Goal: Task Accomplishment & Management: Manage account settings

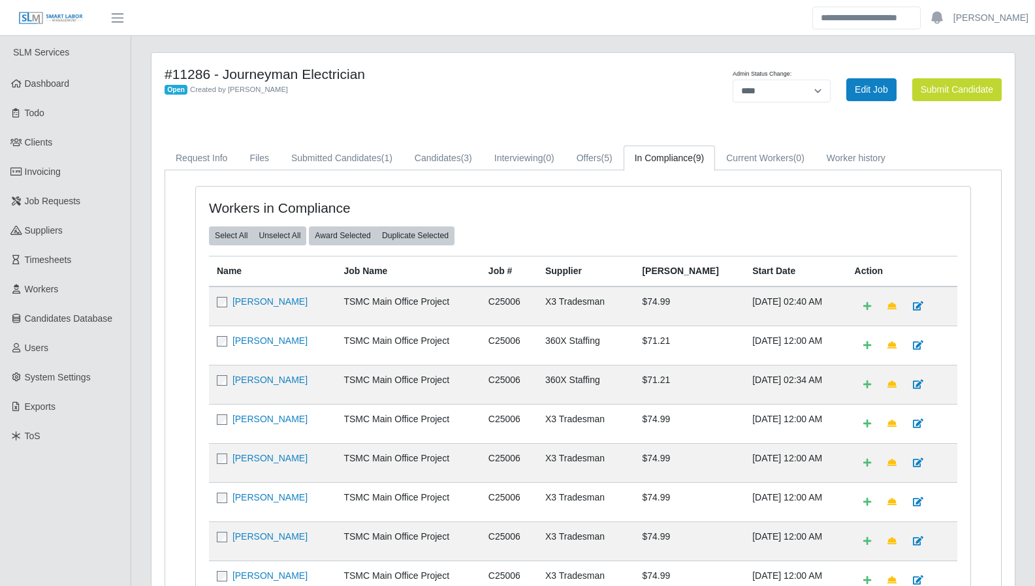
select select "****"
click at [65, 84] on span "Dashboard" at bounding box center [47, 83] width 45 height 10
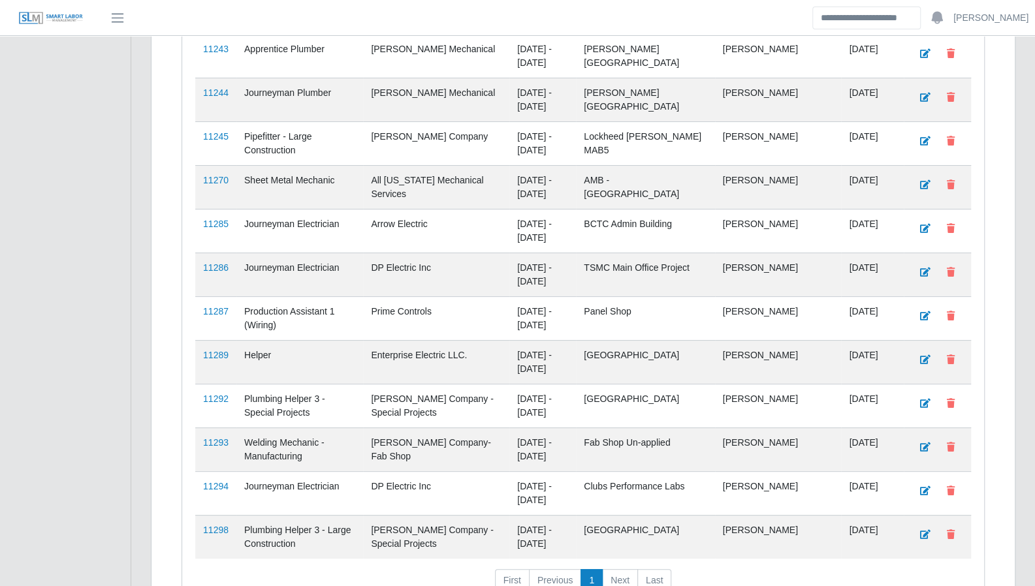
scroll to position [3149, 0]
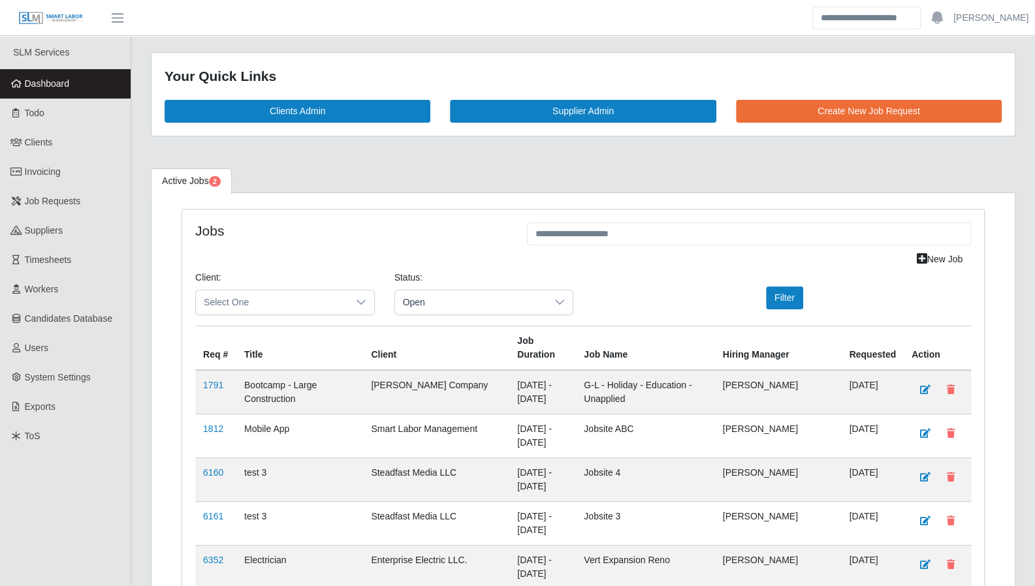
click at [47, 81] on span "Dashboard" at bounding box center [47, 83] width 45 height 10
click at [38, 116] on span "Todo" at bounding box center [35, 113] width 20 height 10
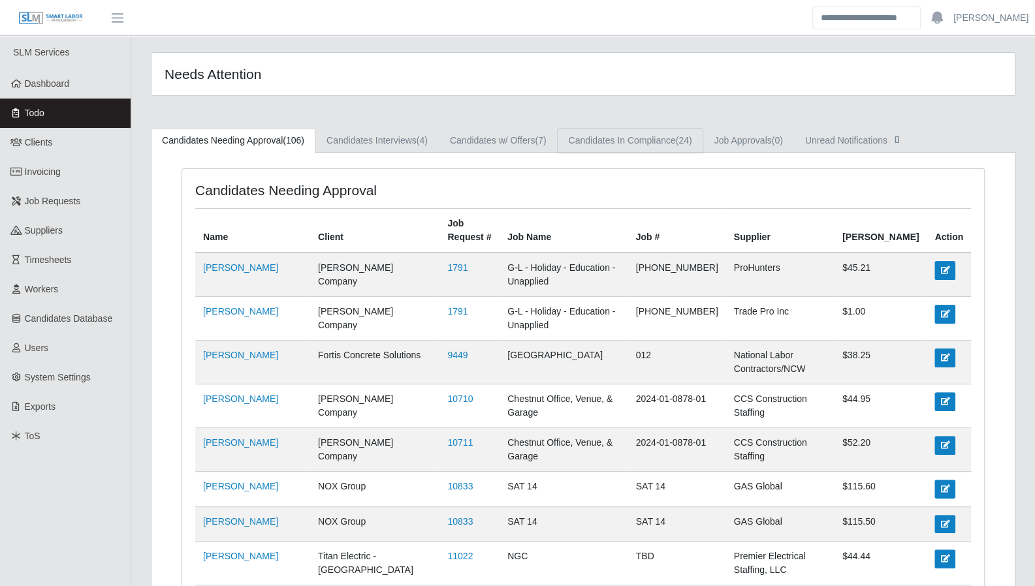
click at [618, 133] on link "Candidates In Compliance (24)" at bounding box center [630, 140] width 146 height 25
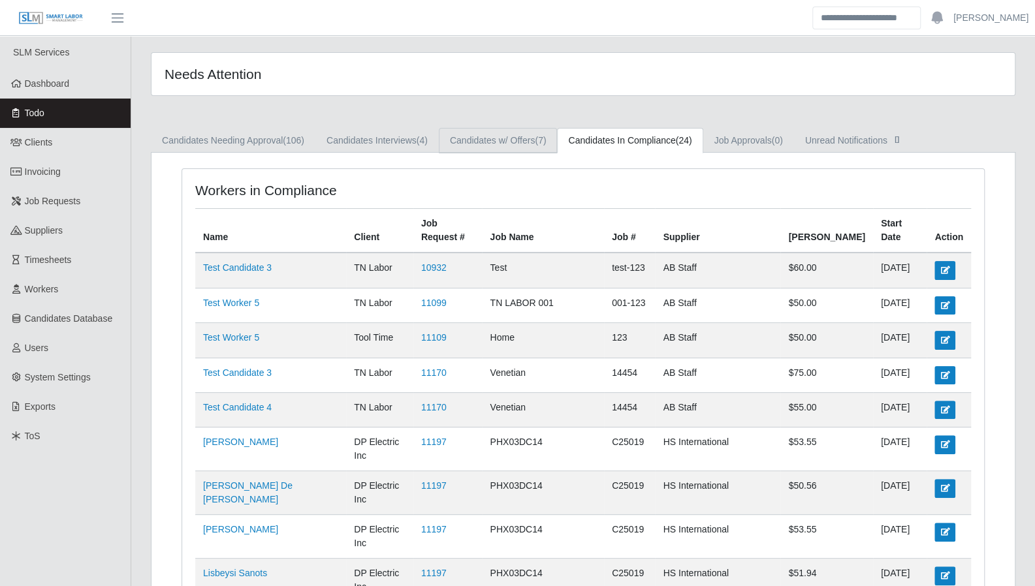
click at [517, 142] on link "Candidates w/ Offers (7)" at bounding box center [498, 140] width 119 height 25
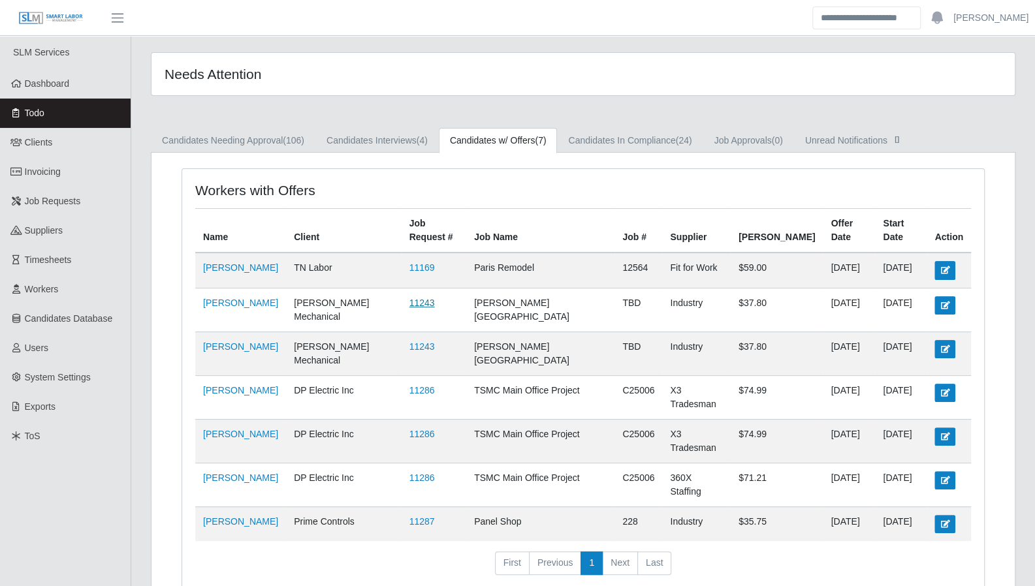
click at [435, 298] on link "11243" at bounding box center [421, 303] width 25 height 10
click at [672, 140] on link "Candidates In Compliance (24)" at bounding box center [630, 140] width 146 height 25
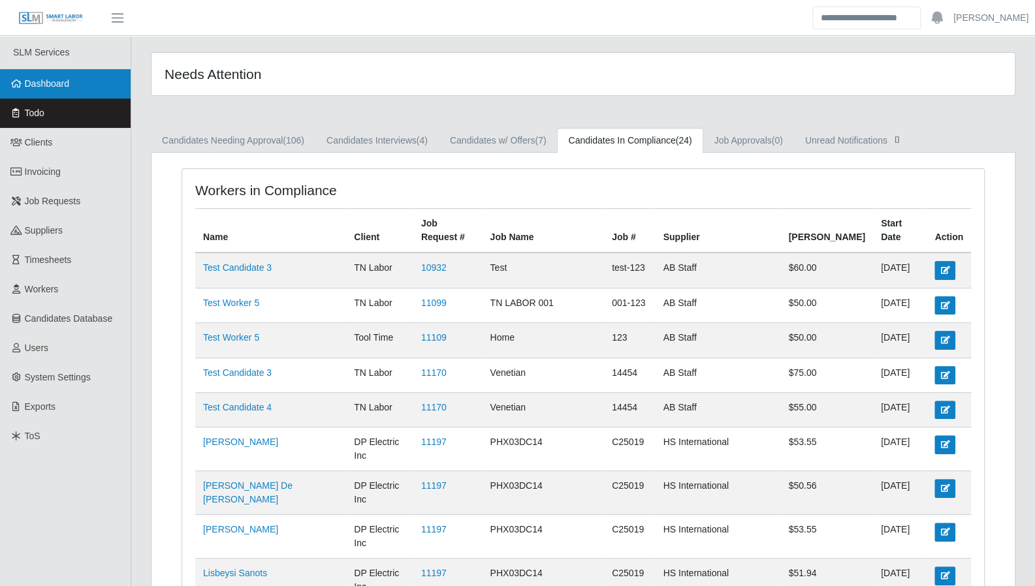
click at [39, 86] on span "Dashboard" at bounding box center [47, 83] width 45 height 10
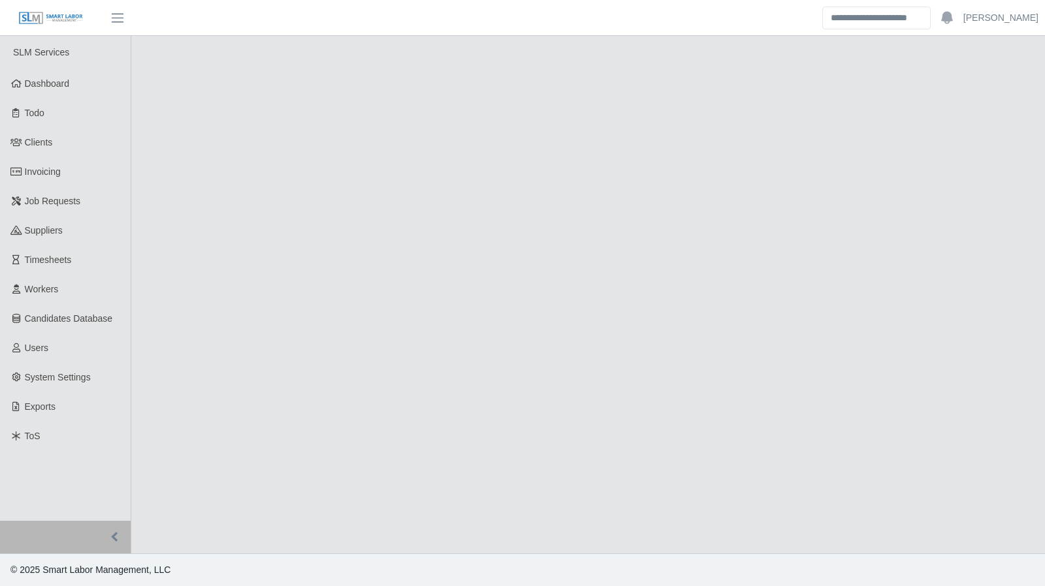
select select "****"
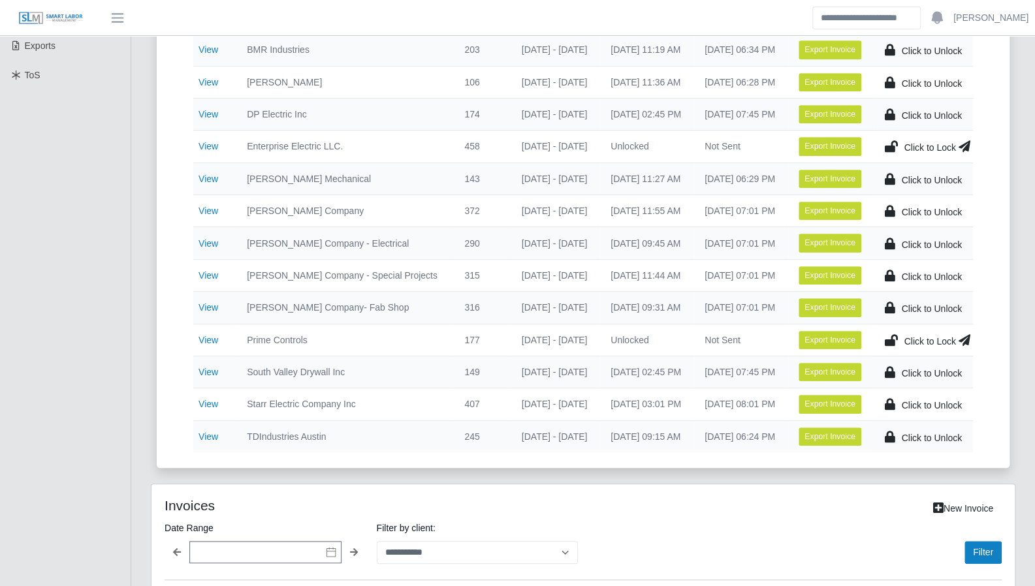
scroll to position [362, 0]
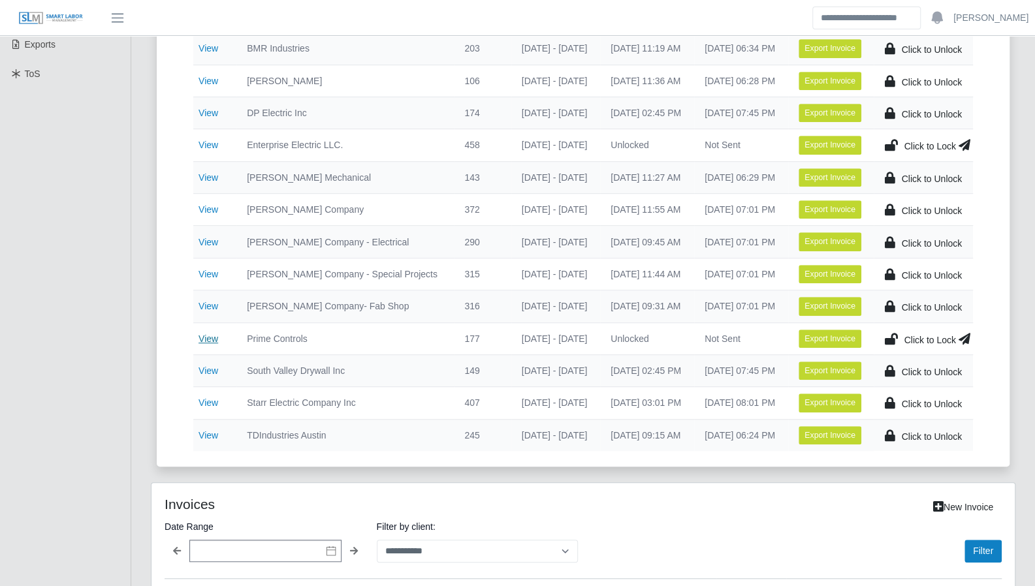
click at [206, 335] on link "View" at bounding box center [209, 339] width 20 height 10
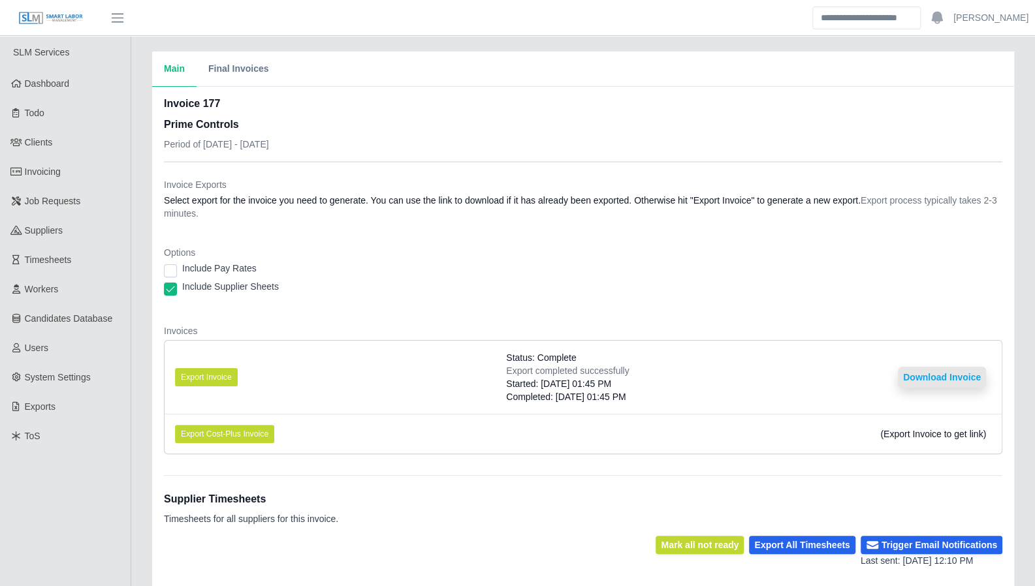
click at [943, 378] on button "Download Invoice" at bounding box center [942, 377] width 88 height 21
click at [938, 369] on button "Download Invoice" at bounding box center [942, 377] width 88 height 21
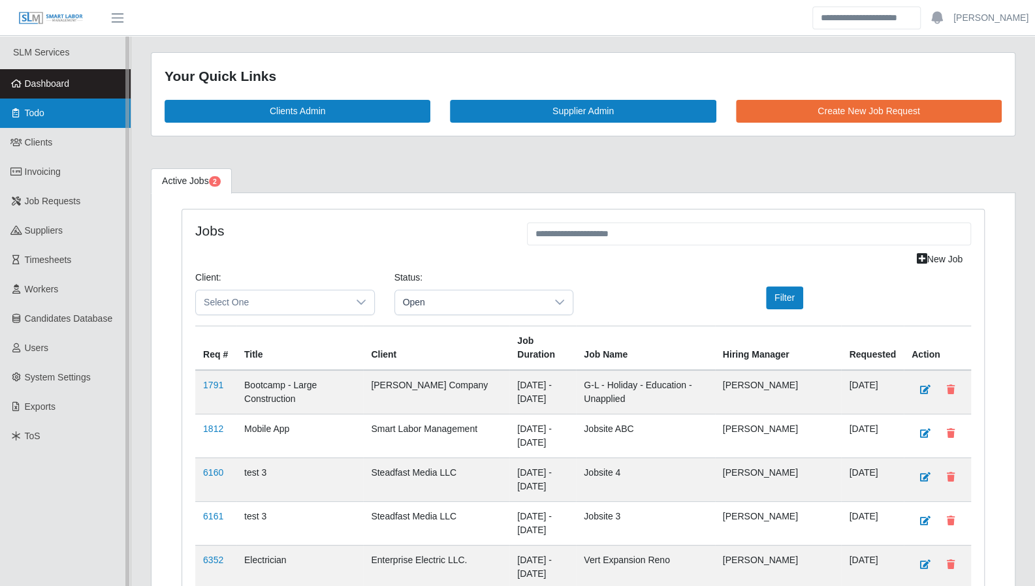
click at [80, 123] on link "Todo" at bounding box center [65, 113] width 131 height 29
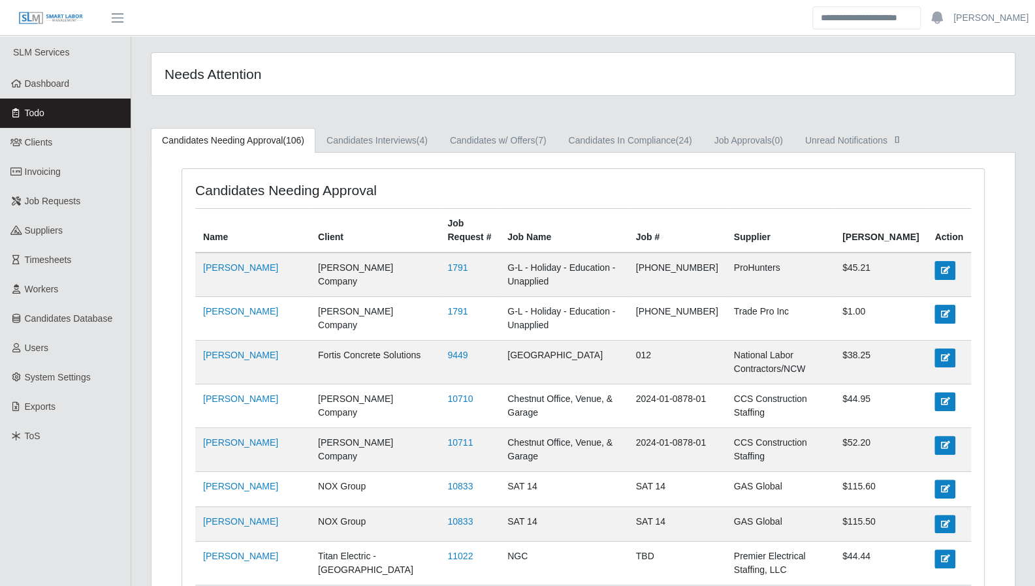
click at [40, 83] on span "Dashboard" at bounding box center [47, 83] width 45 height 10
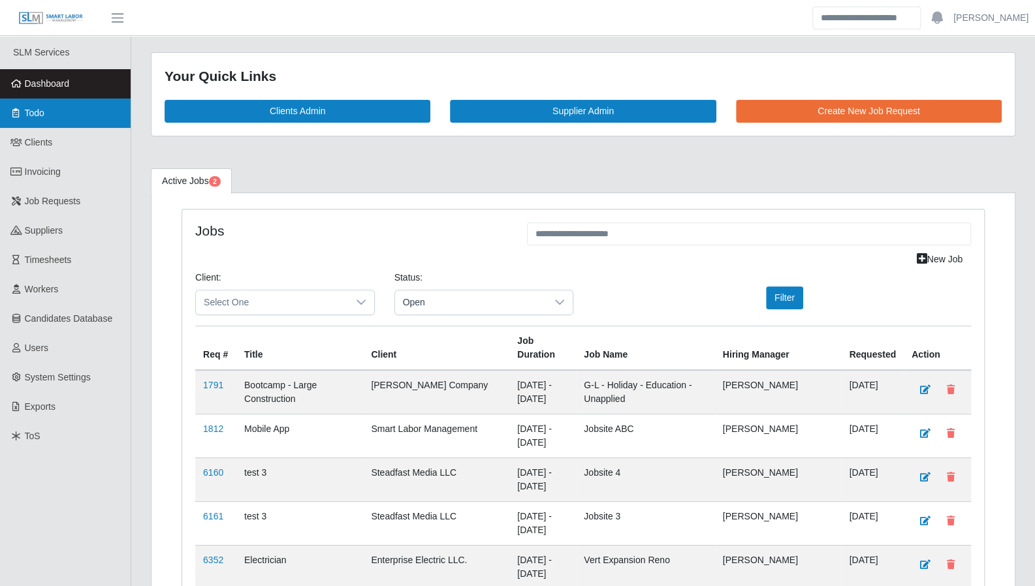
click at [51, 117] on link "Todo" at bounding box center [65, 113] width 131 height 29
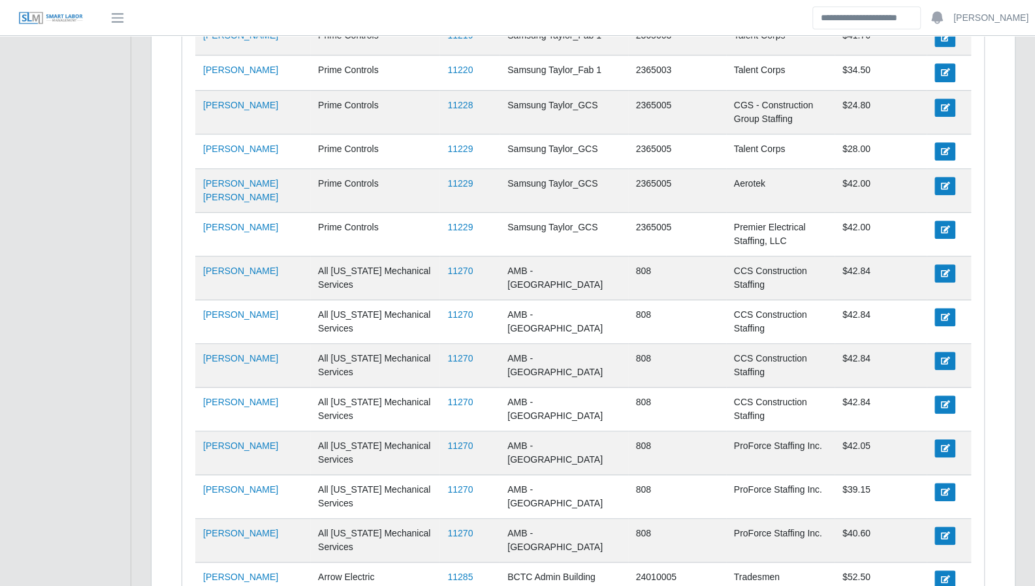
scroll to position [3528, 0]
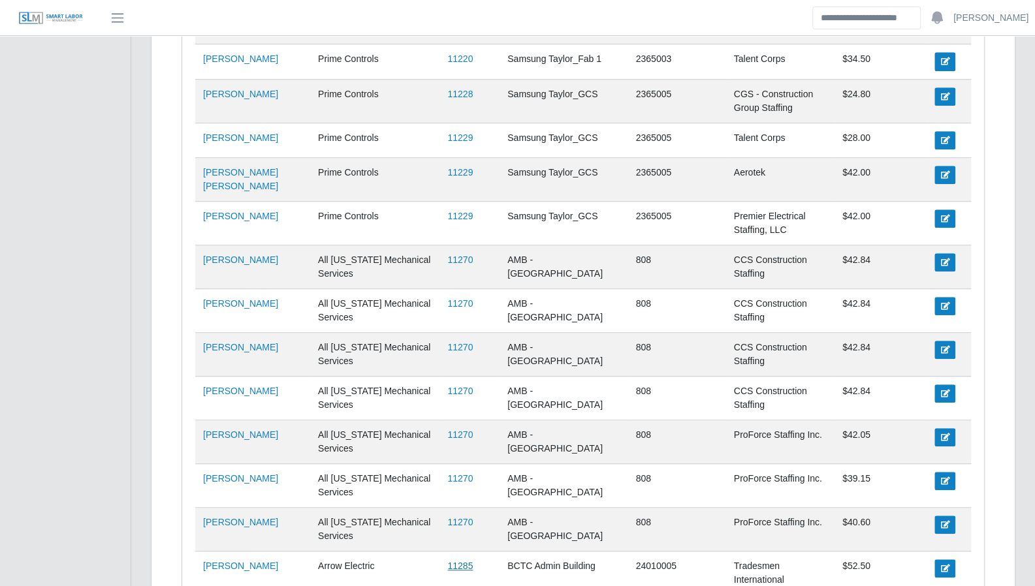
click at [462, 561] on link "11285" at bounding box center [459, 566] width 25 height 10
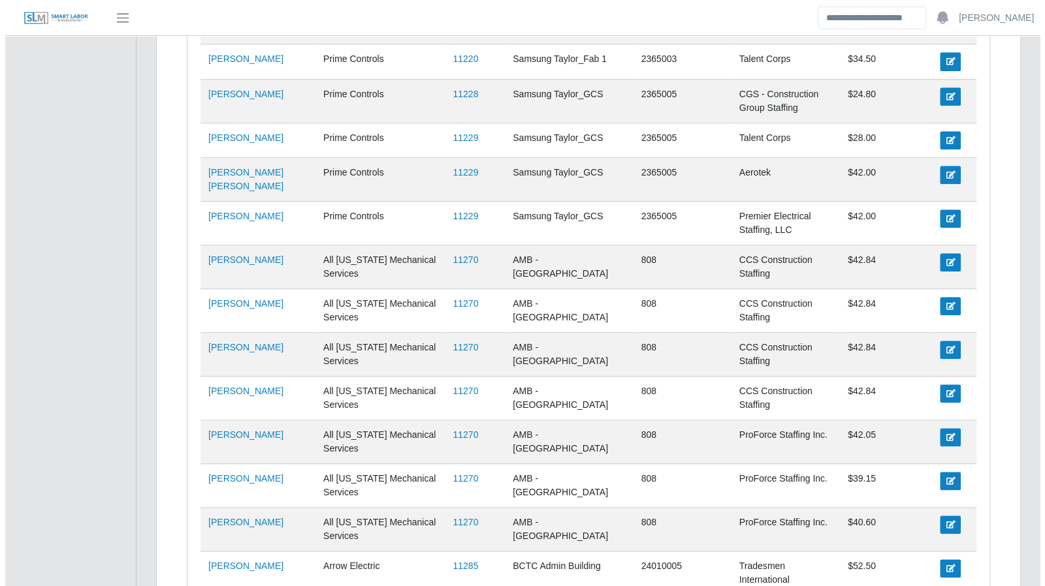
scroll to position [0, 0]
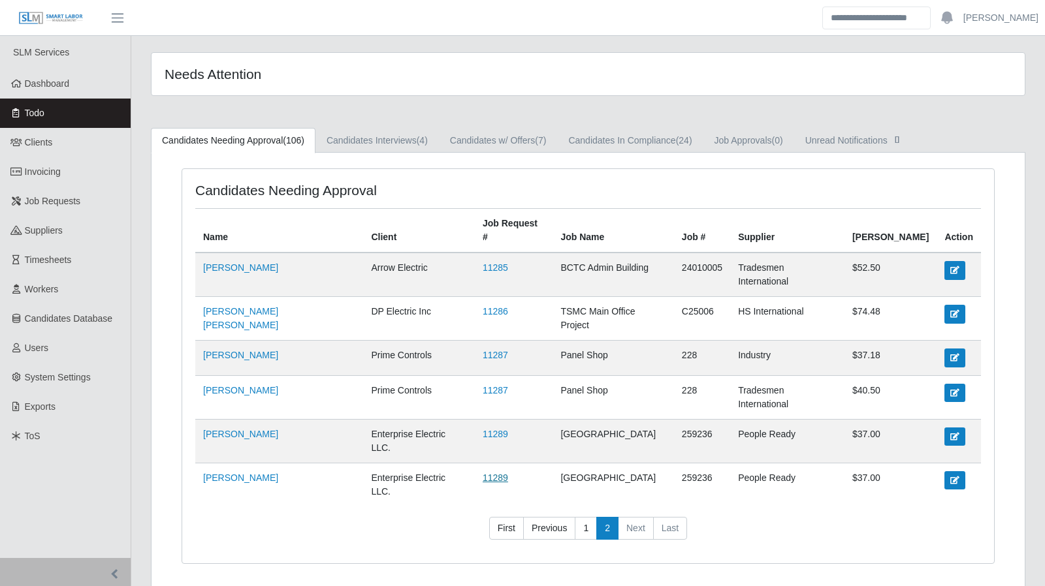
click at [483, 473] on link "11289" at bounding box center [495, 478] width 25 height 10
click at [483, 385] on link "11287" at bounding box center [495, 390] width 25 height 10
click at [483, 306] on link "11286" at bounding box center [495, 311] width 25 height 10
click at [44, 81] on span "Dashboard" at bounding box center [47, 83] width 45 height 10
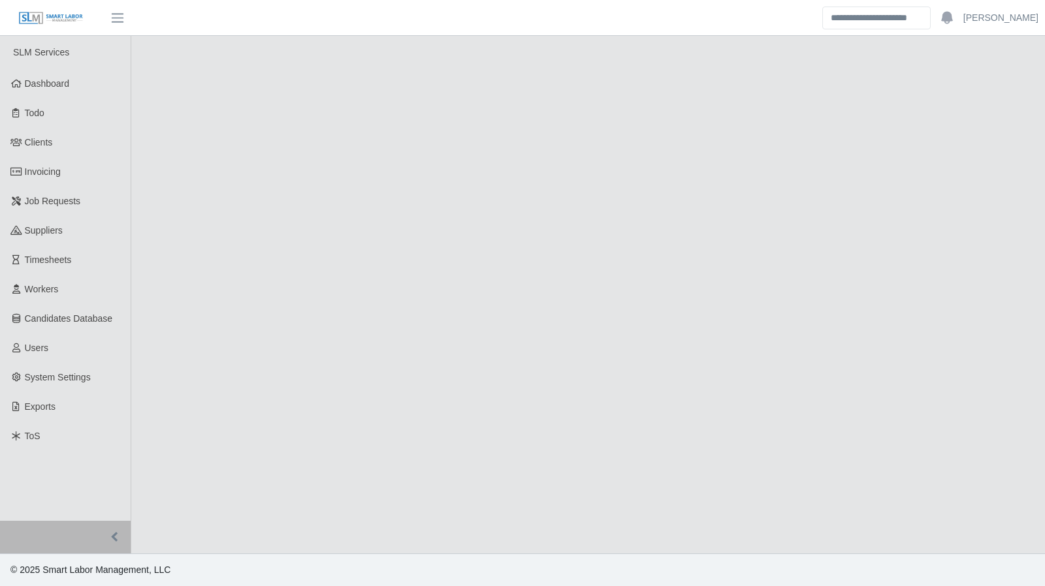
select select "****"
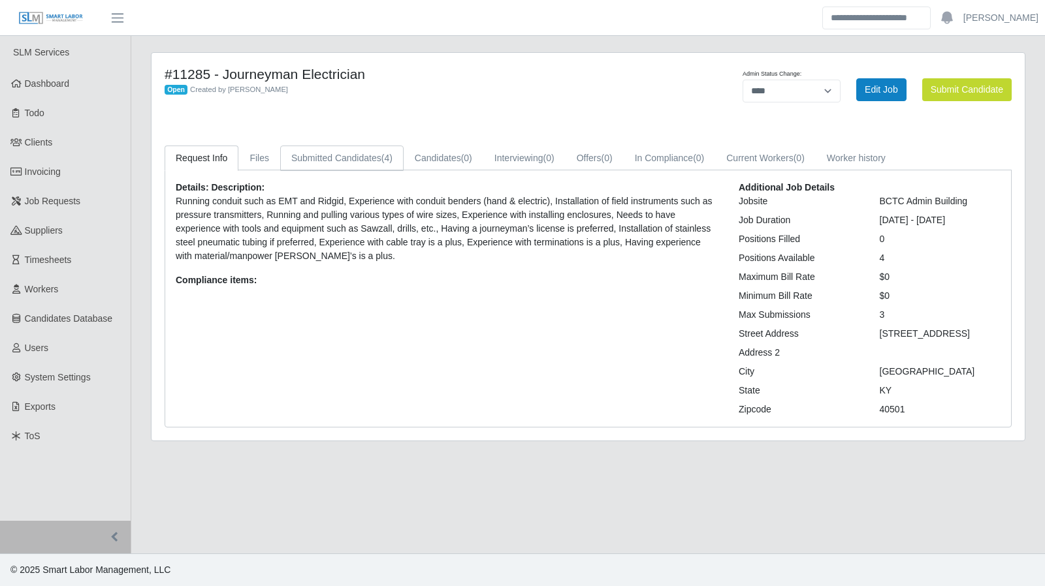
click at [376, 150] on link "Submitted Candidates (4)" at bounding box center [341, 158] width 123 height 25
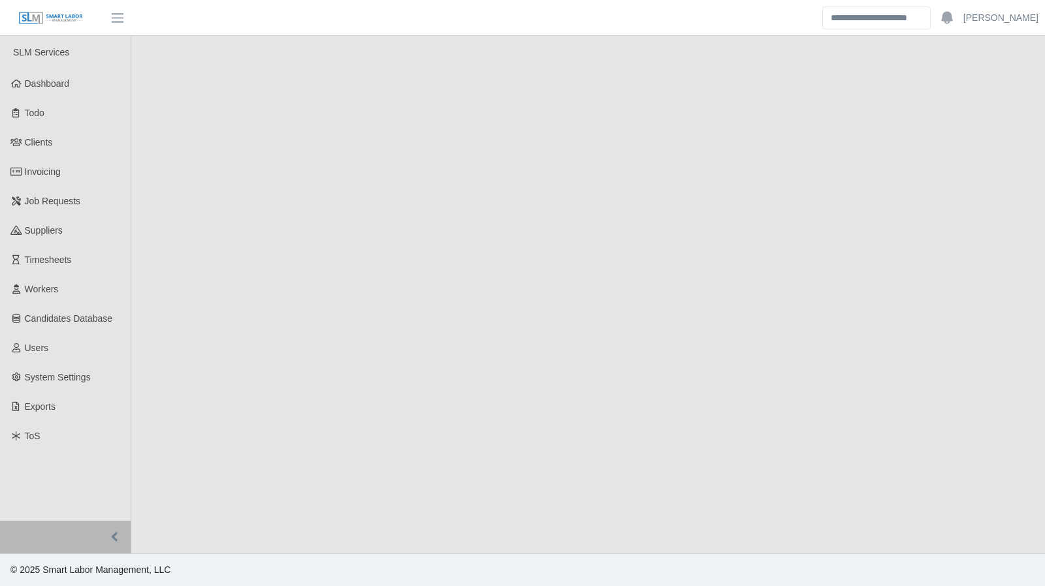
select select "****"
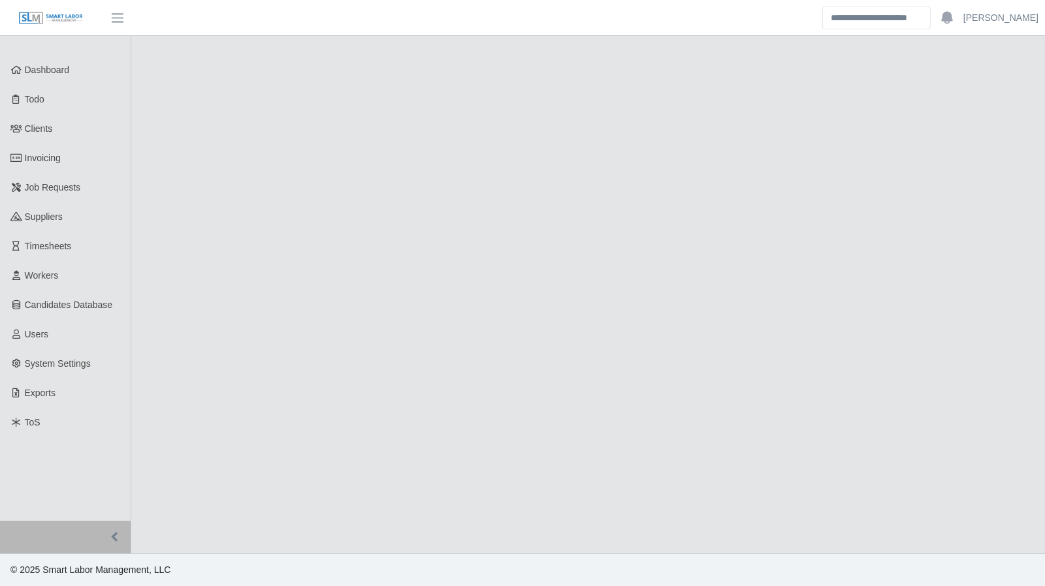
select select "****"
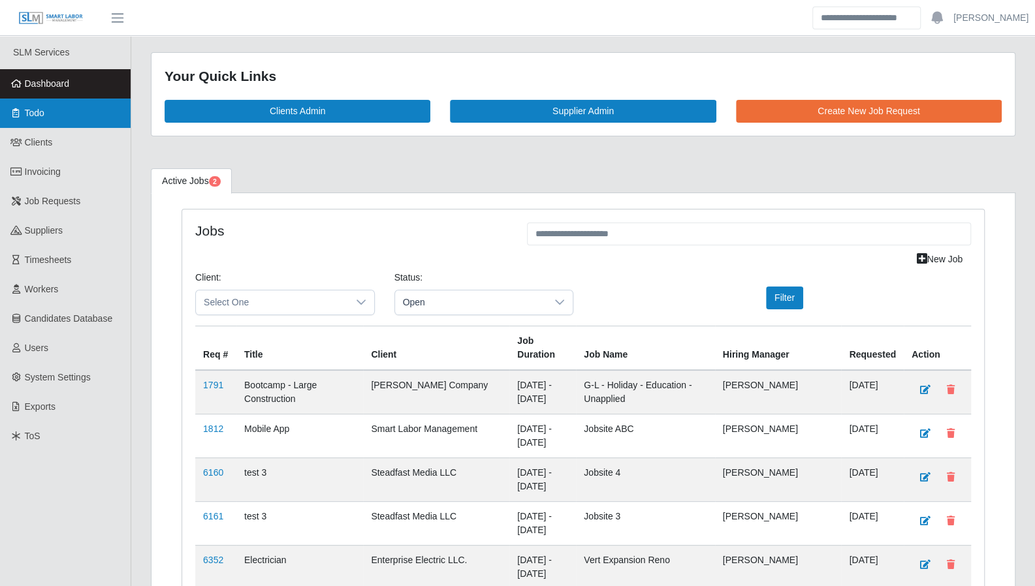
click at [38, 118] on span "Todo" at bounding box center [35, 113] width 20 height 10
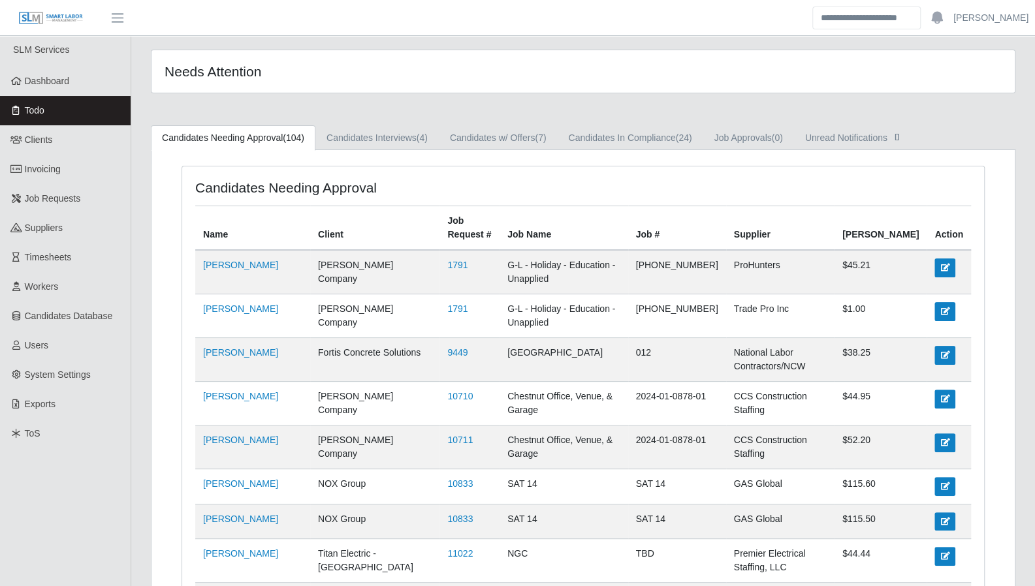
scroll to position [5, 0]
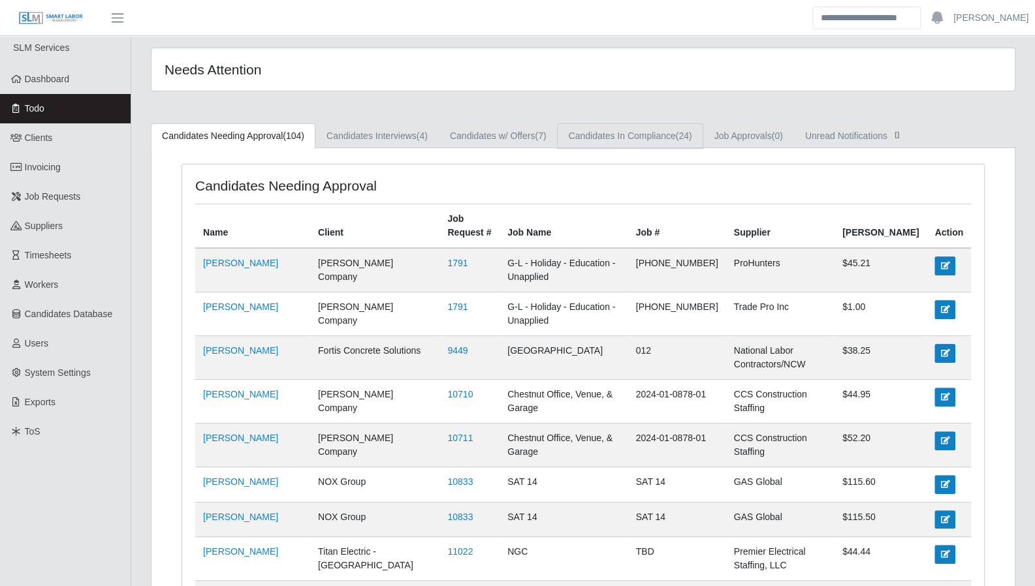
click at [634, 140] on link "Candidates In Compliance (24)" at bounding box center [630, 135] width 146 height 25
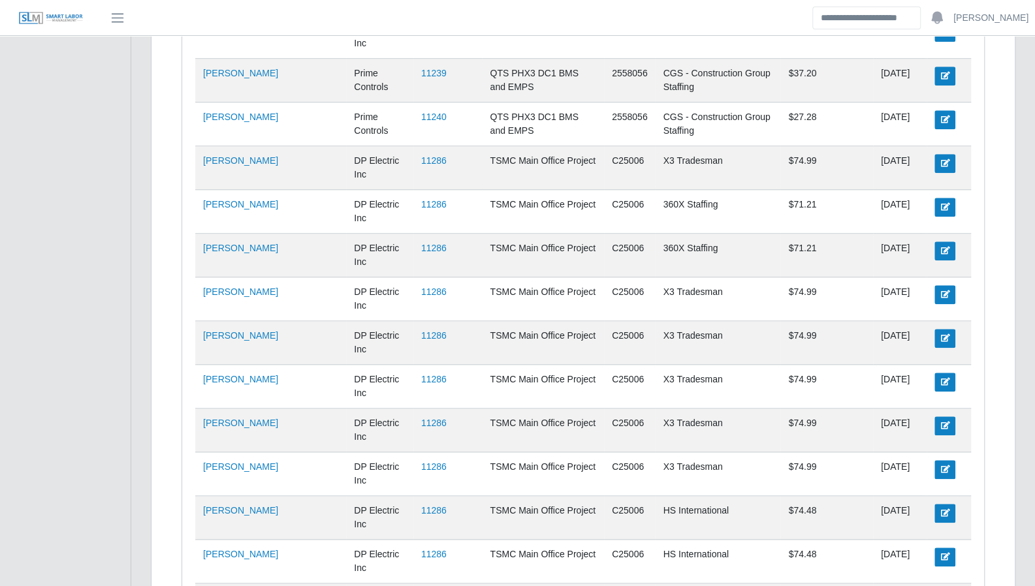
scroll to position [588, 0]
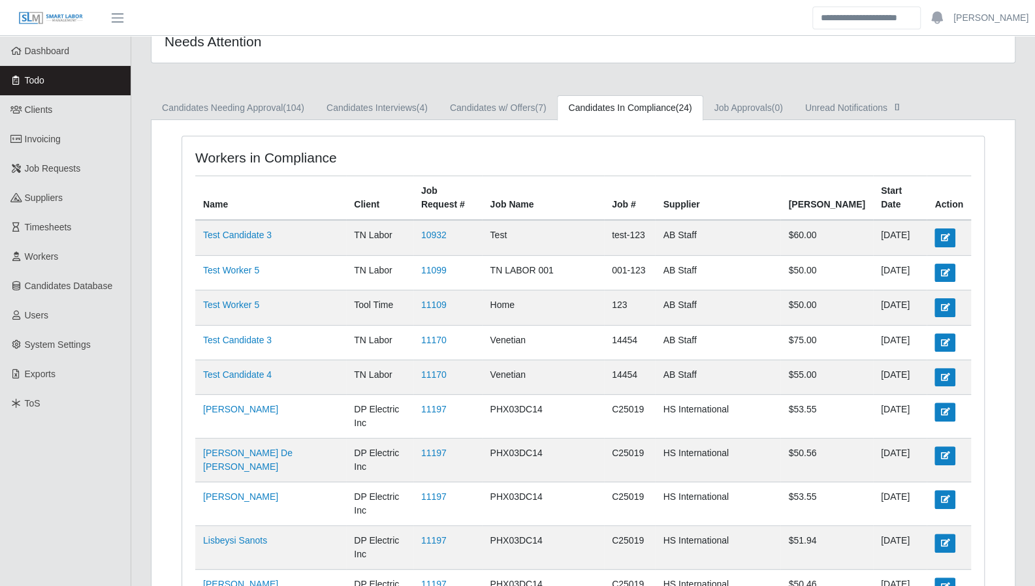
scroll to position [0, 0]
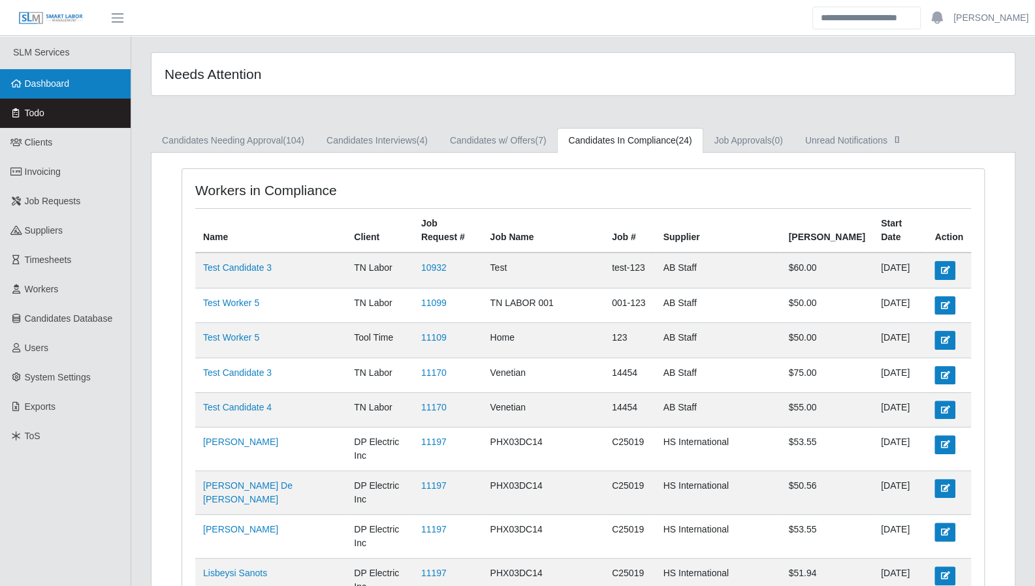
click at [59, 91] on link "Dashboard" at bounding box center [65, 83] width 131 height 29
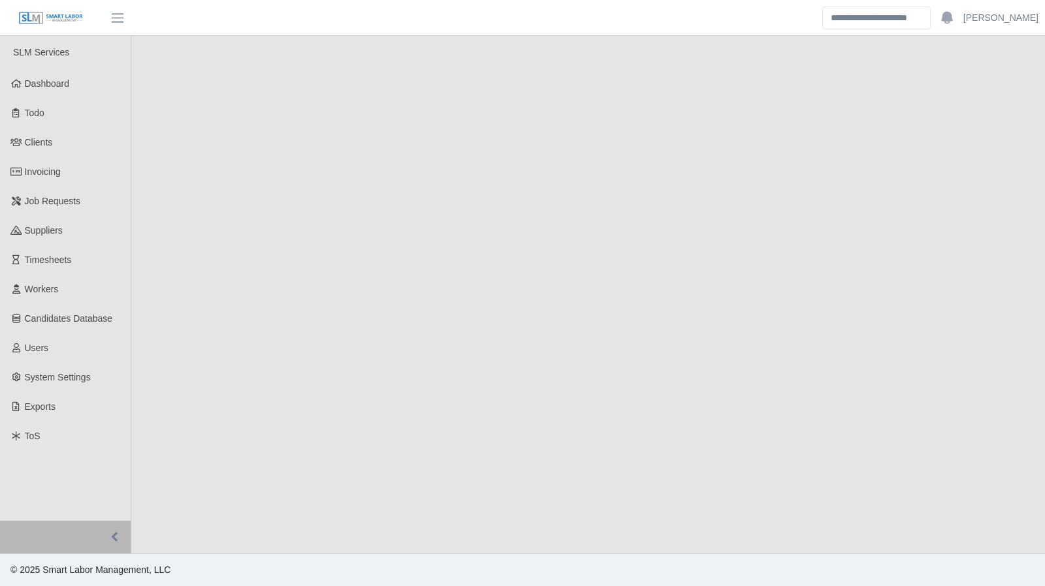
select select "****"
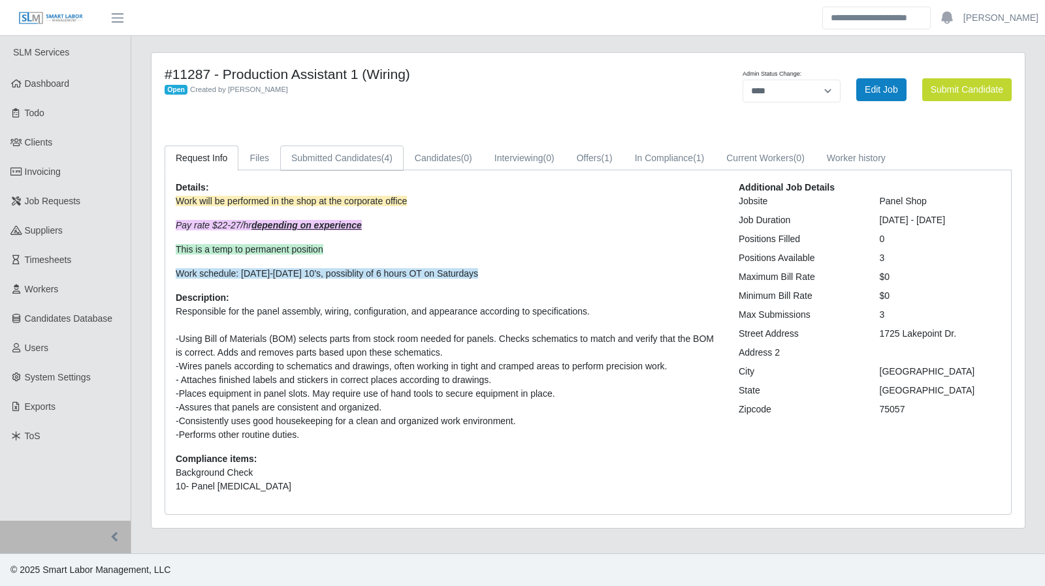
click at [373, 159] on link "Submitted Candidates (4)" at bounding box center [341, 158] width 123 height 25
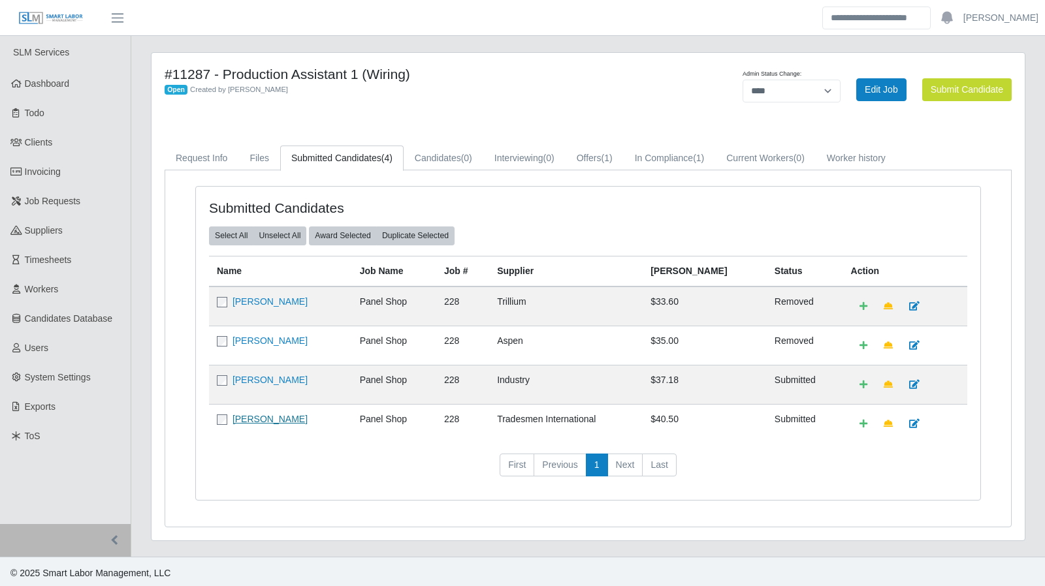
click at [293, 417] on link "Rigoberto Fernandez" at bounding box center [270, 419] width 75 height 10
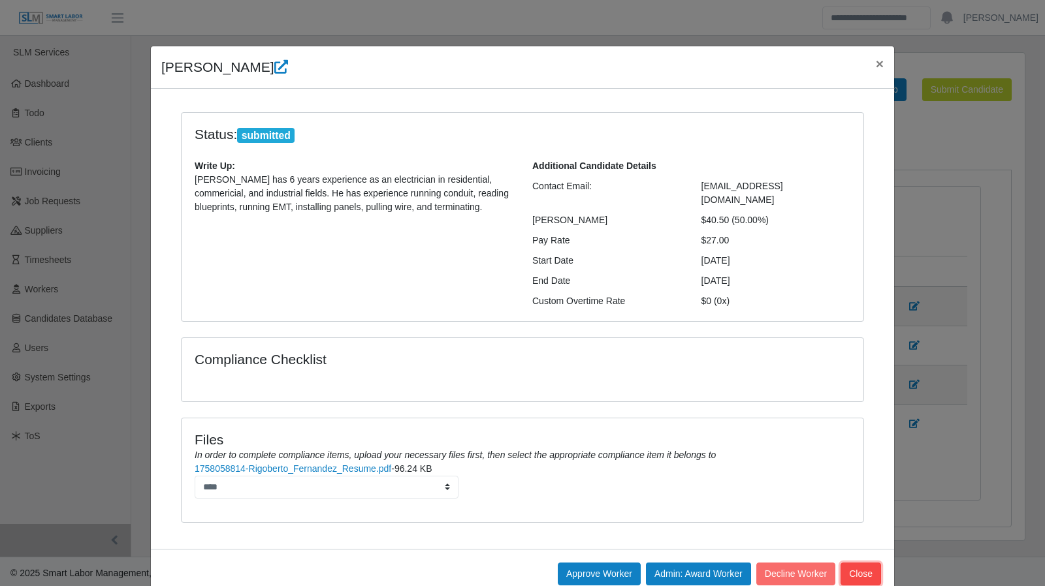
click at [844, 563] on button "Close" at bounding box center [861, 574] width 40 height 23
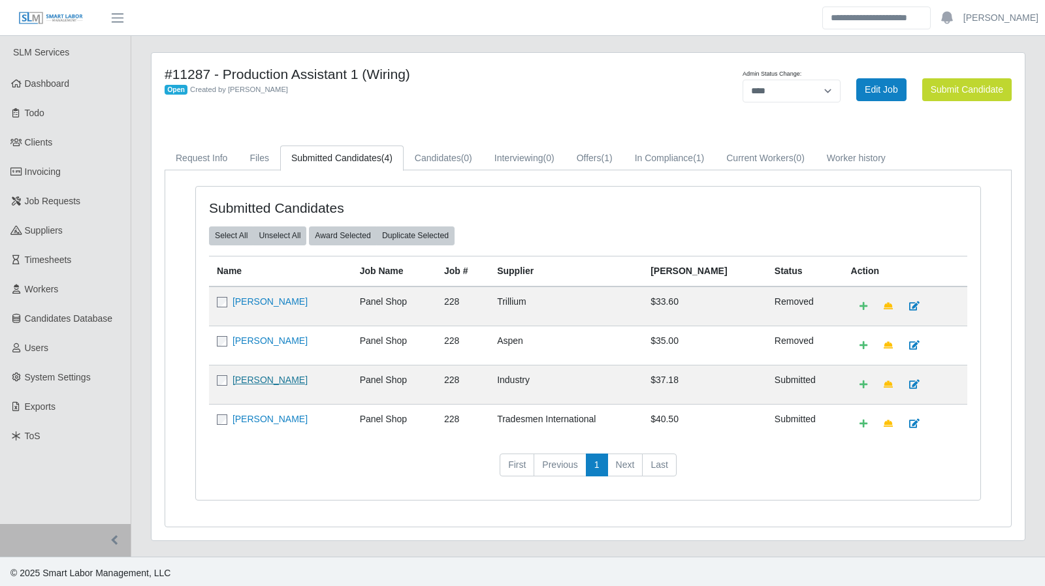
click at [269, 377] on link "Santiago Romero" at bounding box center [270, 380] width 75 height 10
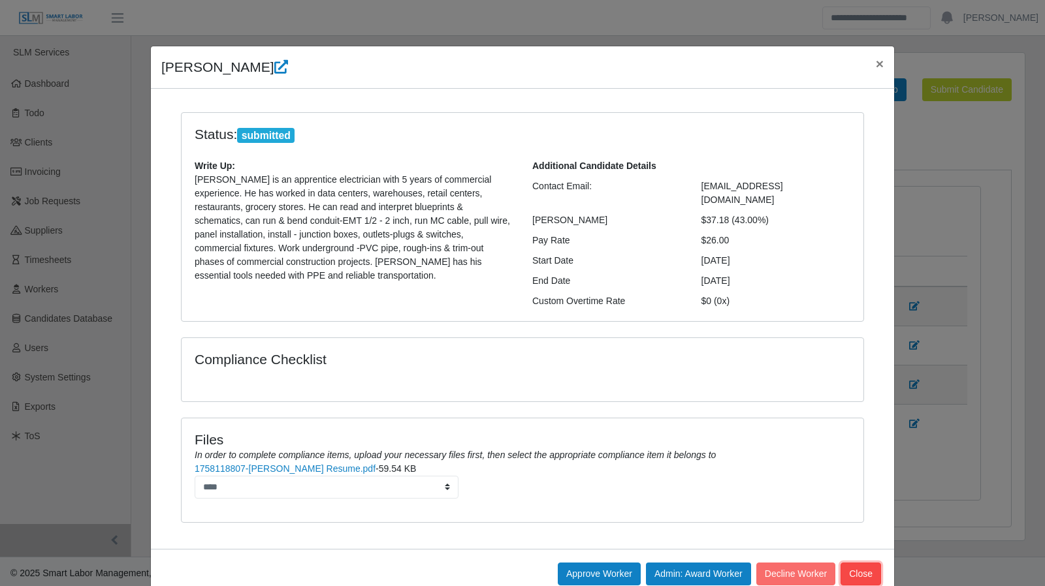
click at [857, 563] on button "Close" at bounding box center [861, 574] width 40 height 23
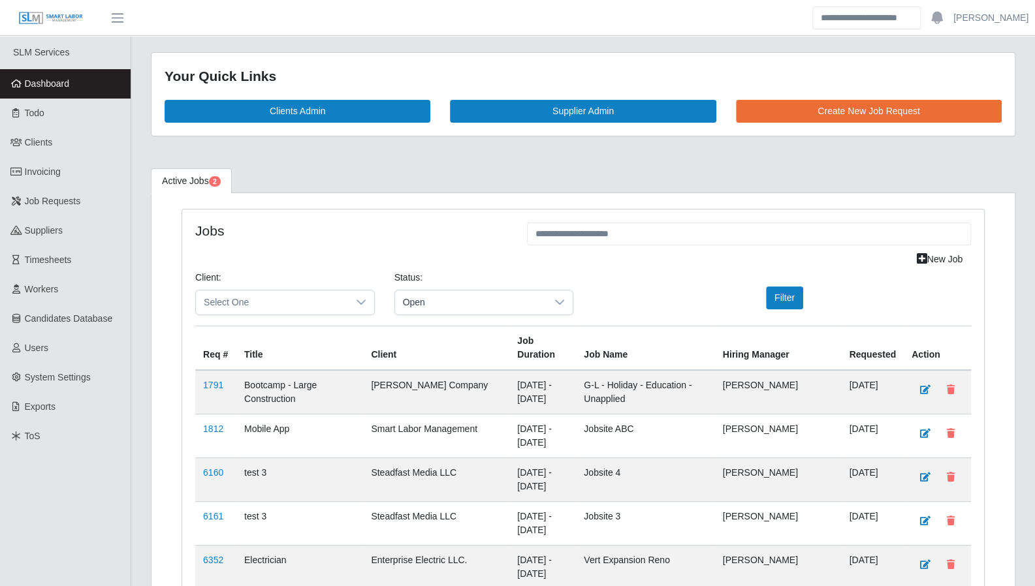
drag, startPoint x: 78, startPoint y: 90, endPoint x: 728, endPoint y: 146, distance: 651.6
click at [78, 90] on link "Dashboard" at bounding box center [65, 83] width 131 height 29
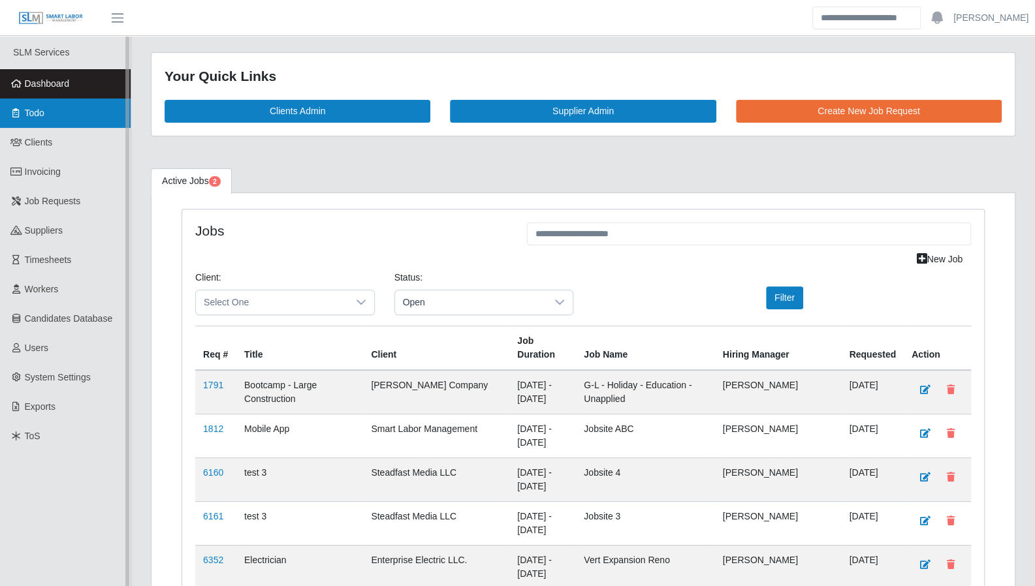
click at [43, 125] on link "Todo" at bounding box center [65, 113] width 131 height 29
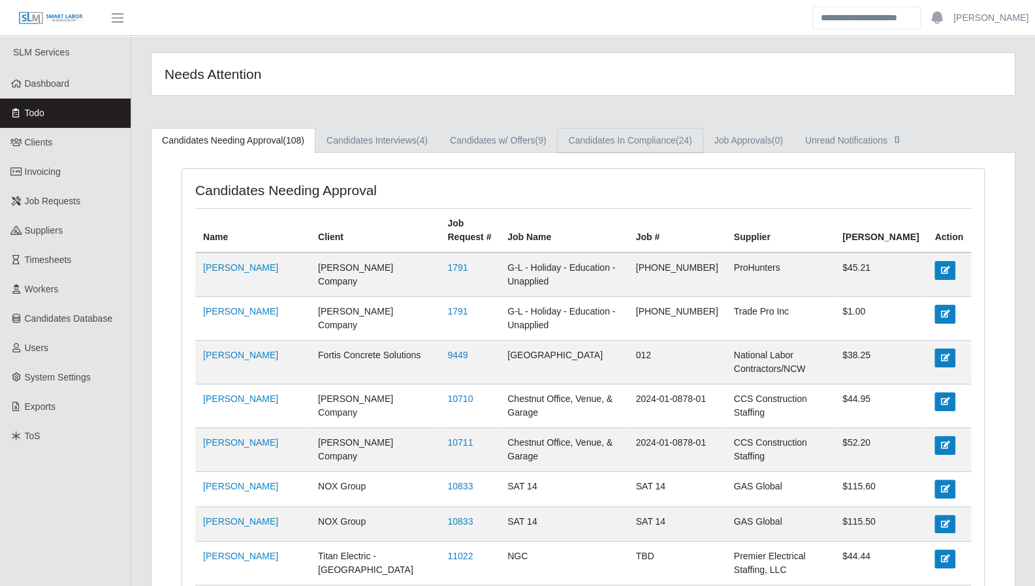
click at [630, 139] on link "Candidates In Compliance (24)" at bounding box center [630, 140] width 146 height 25
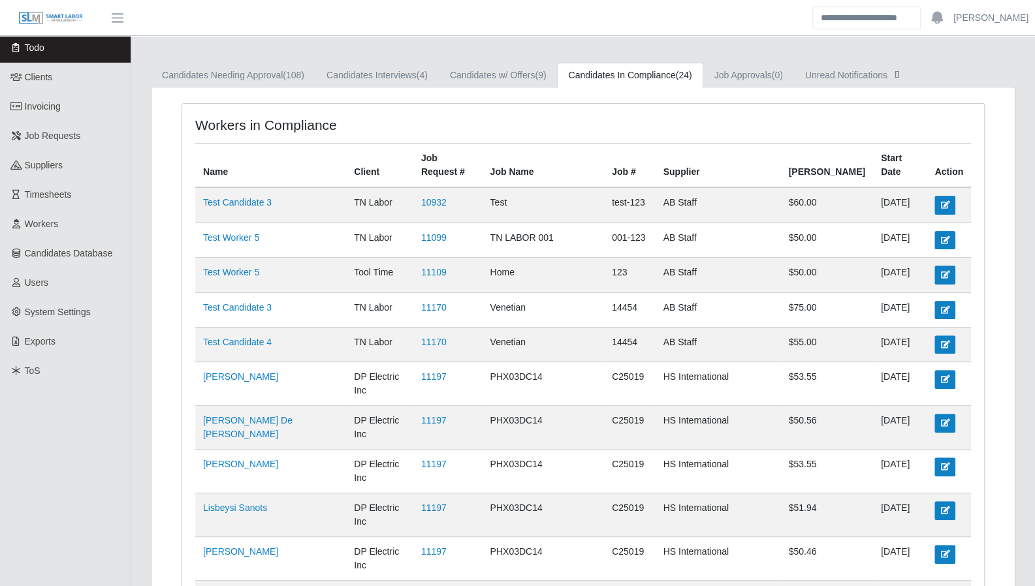
scroll to position [46, 0]
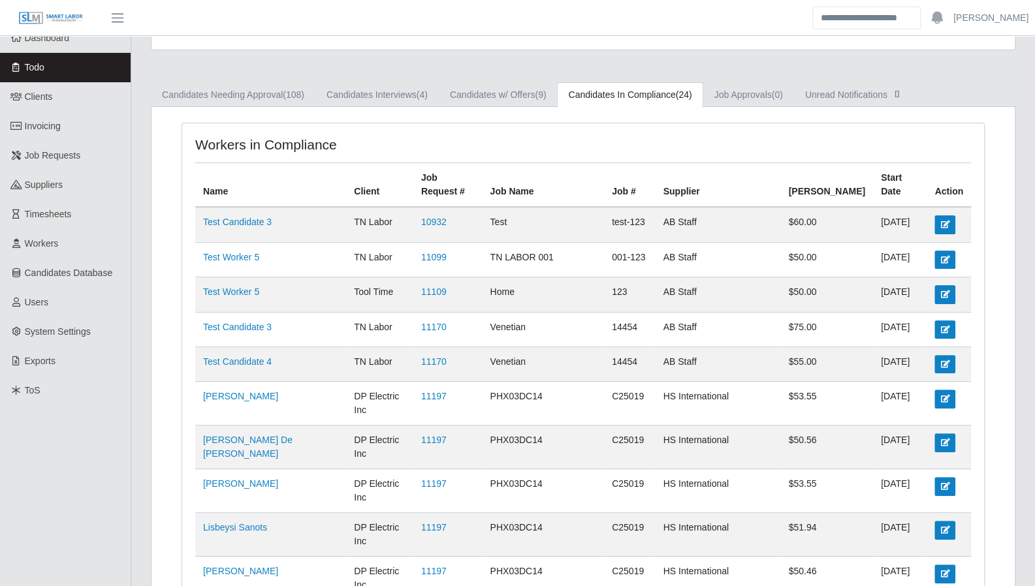
click at [508, 101] on link "Candidates w/ Offers (9)" at bounding box center [498, 94] width 119 height 25
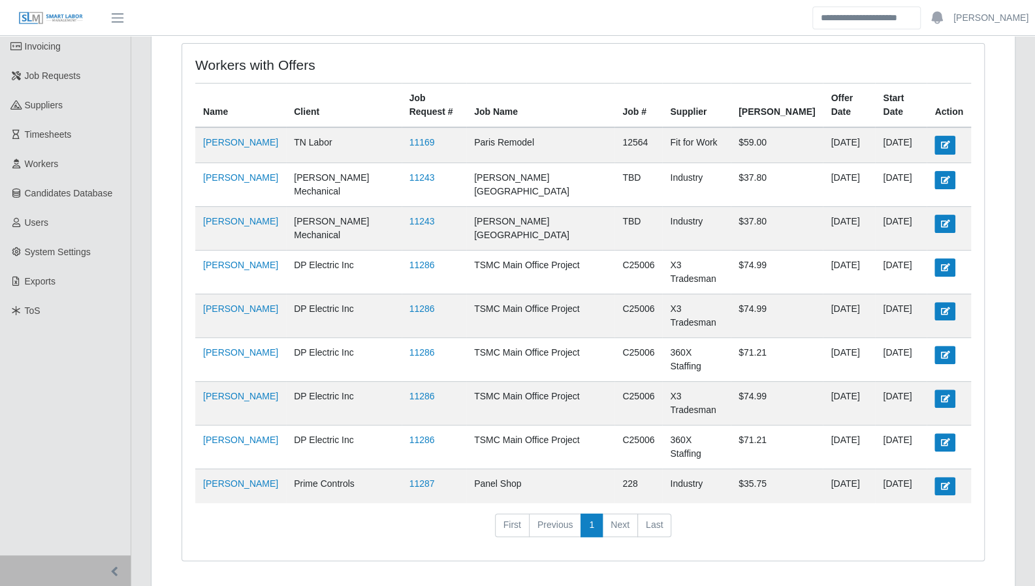
scroll to position [128, 0]
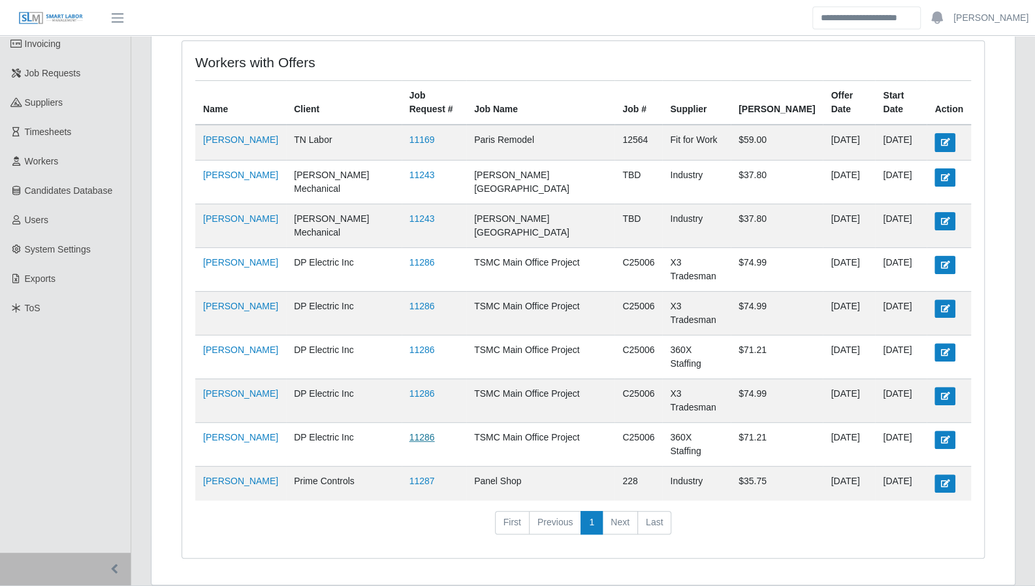
click at [435, 432] on link "11286" at bounding box center [421, 437] width 25 height 10
click at [435, 479] on link "11287" at bounding box center [421, 481] width 25 height 10
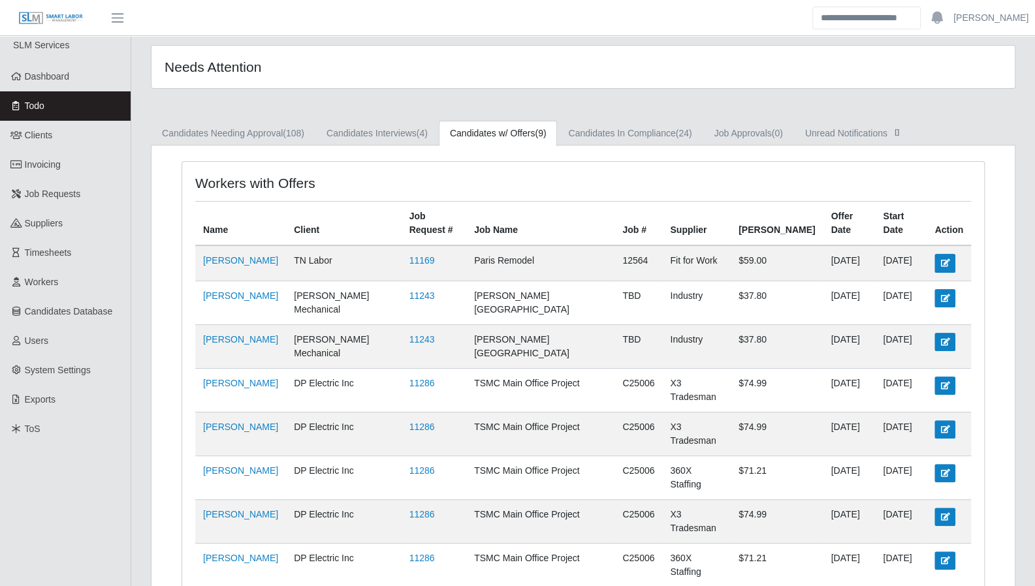
scroll to position [0, 0]
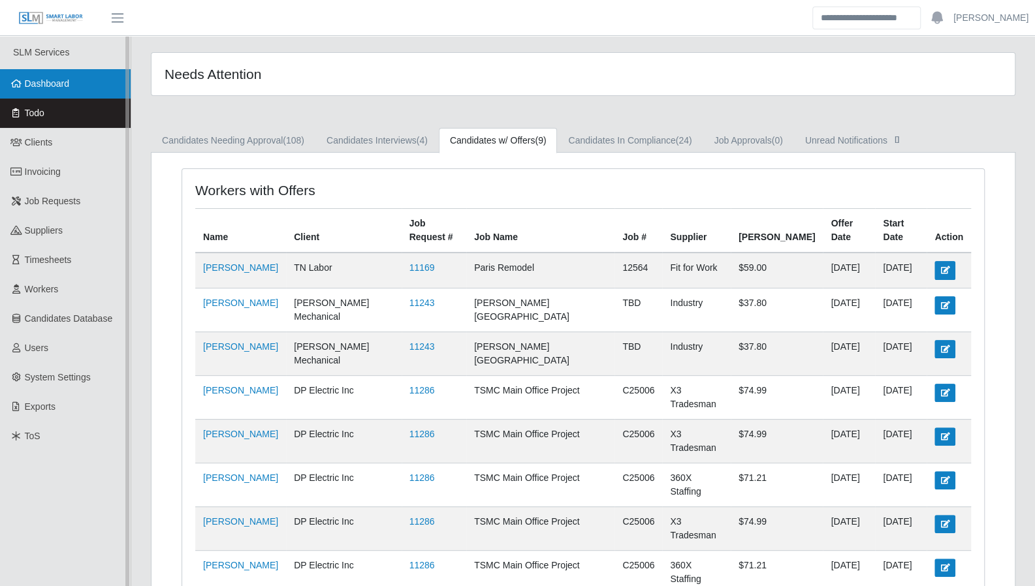
click at [101, 79] on link "Dashboard" at bounding box center [65, 83] width 131 height 29
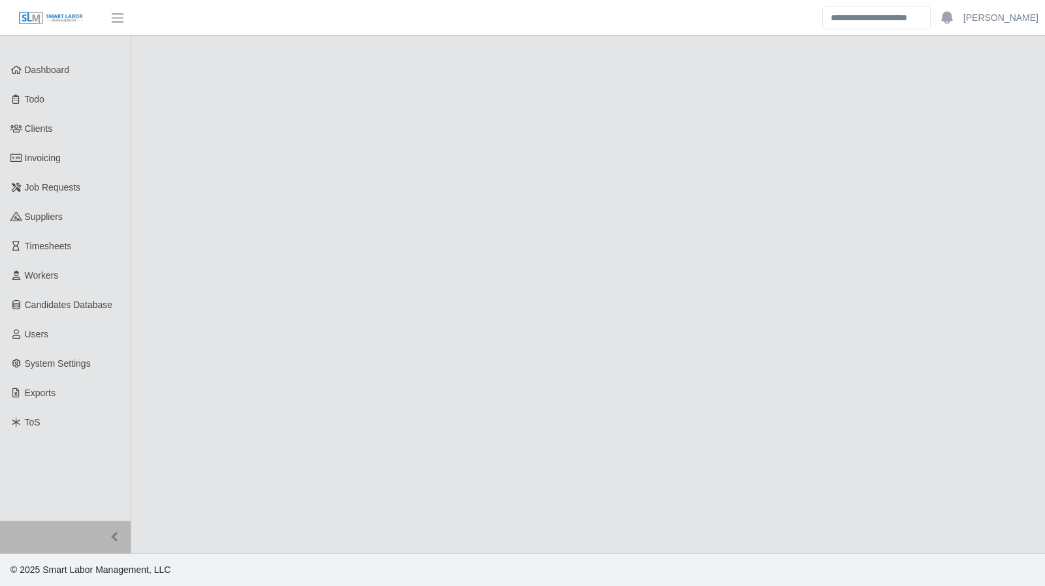
select select "****"
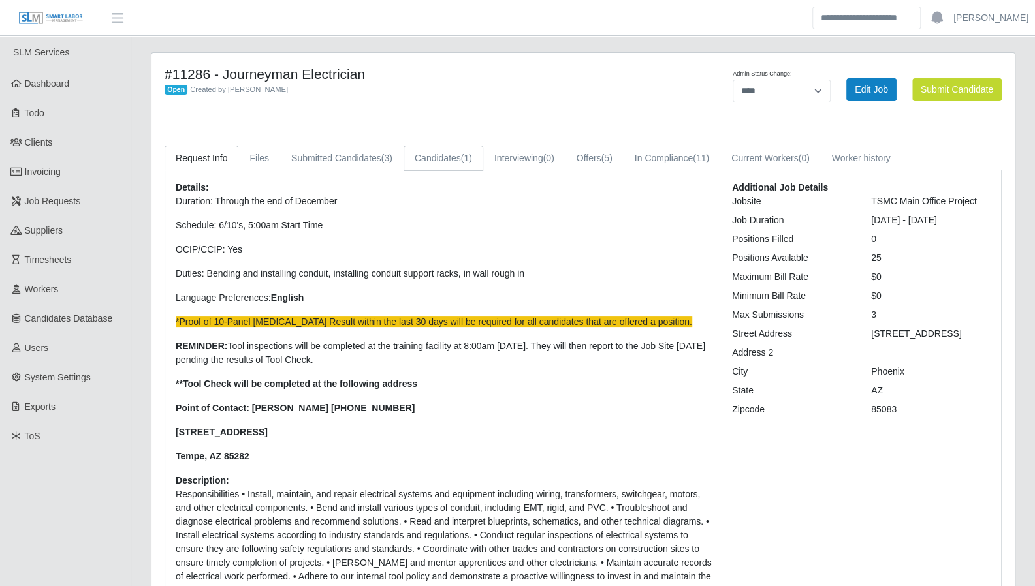
click at [428, 157] on link "Candidates (1)" at bounding box center [444, 158] width 80 height 25
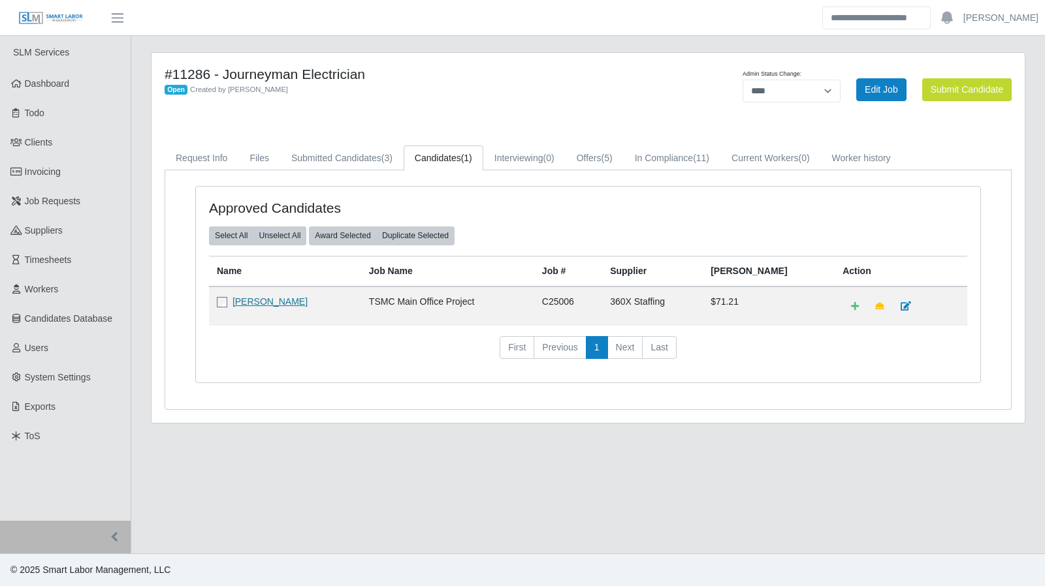
click at [299, 304] on link "Edgar Alejandro Santos" at bounding box center [270, 302] width 75 height 10
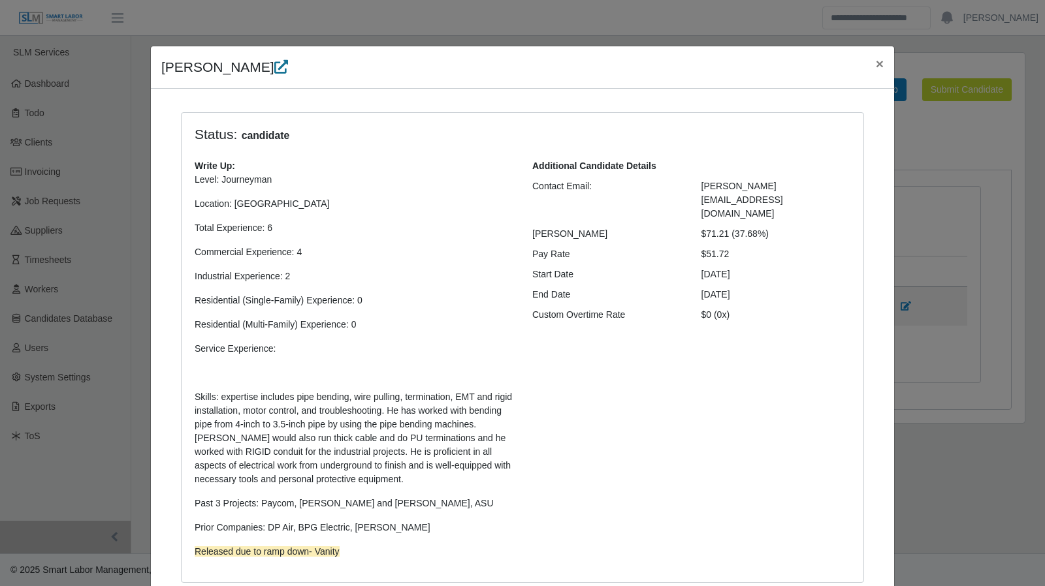
click at [274, 69] on icon at bounding box center [281, 67] width 14 height 14
drag, startPoint x: 1019, startPoint y: 285, endPoint x: 978, endPoint y: 280, distance: 41.6
click at [1019, 285] on div "Edgar Santos × Status: candidate Write Up: Level: Journeyman Location: Phoenix …" at bounding box center [522, 293] width 1045 height 586
click at [876, 65] on span "×" at bounding box center [880, 63] width 8 height 15
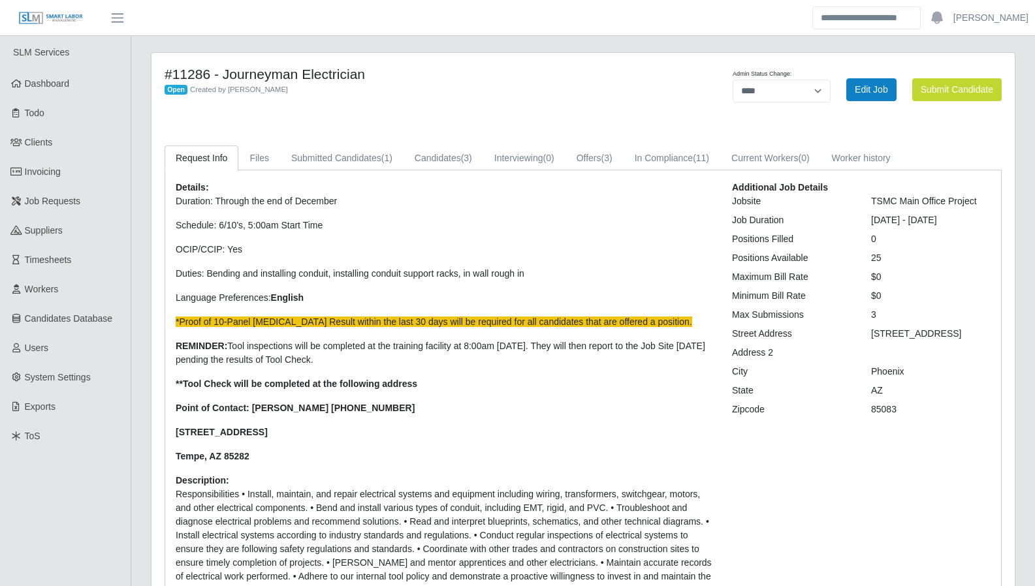
select select "****"
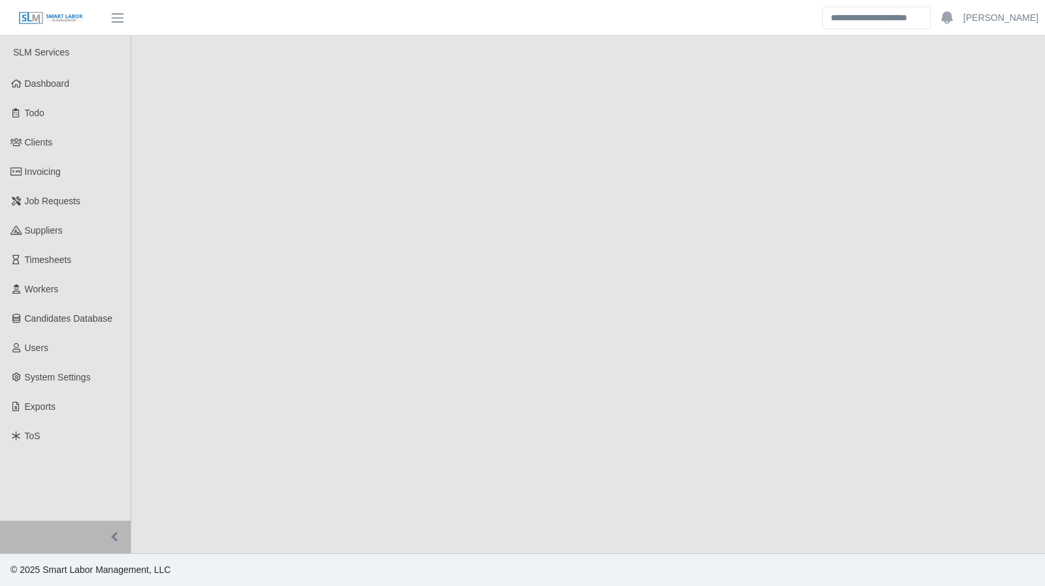
select select "****"
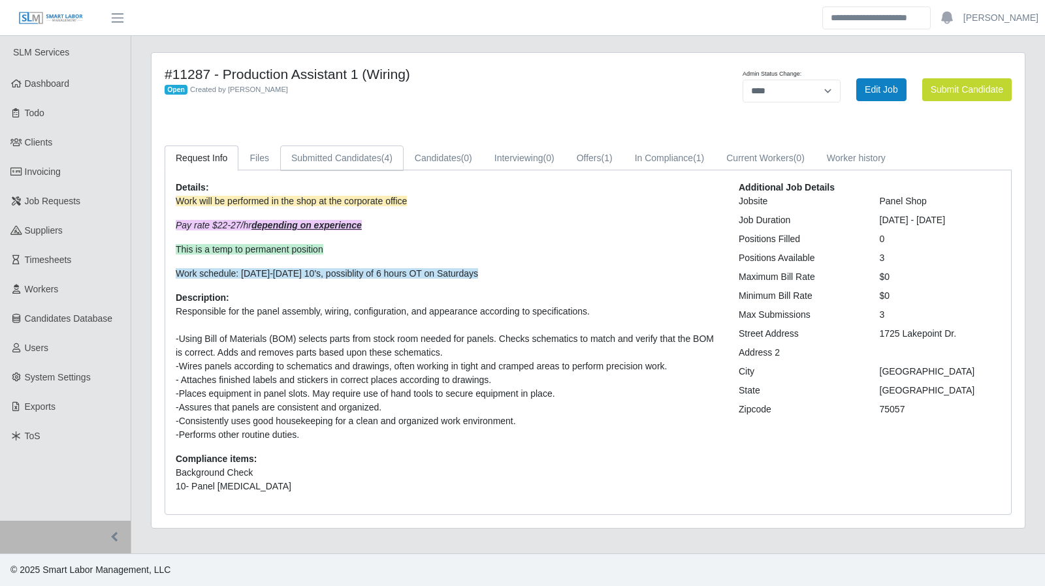
click at [368, 163] on link "Submitted Candidates (4)" at bounding box center [341, 158] width 123 height 25
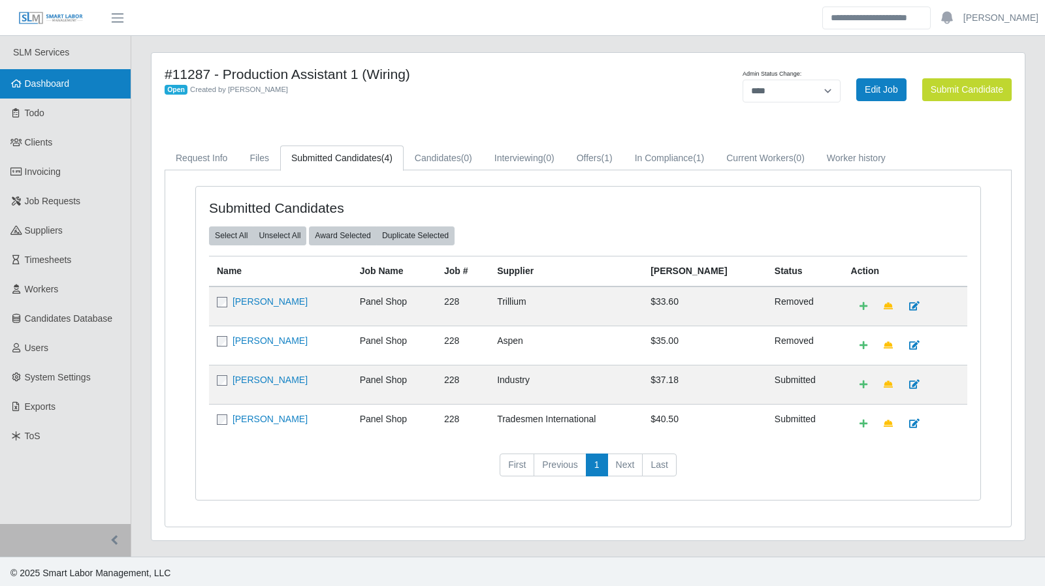
click at [56, 89] on link "Dashboard" at bounding box center [65, 83] width 131 height 29
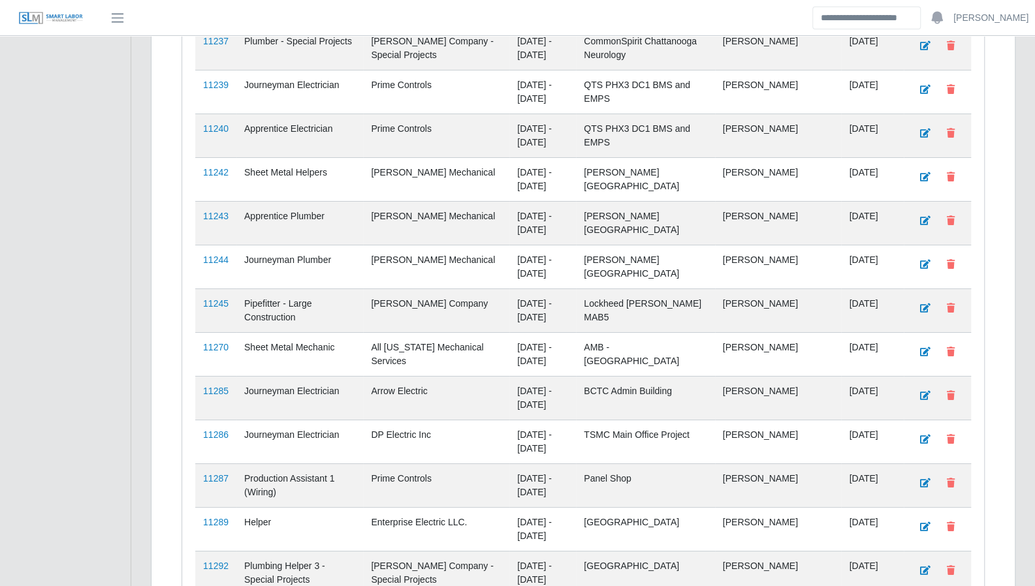
scroll to position [3105, 0]
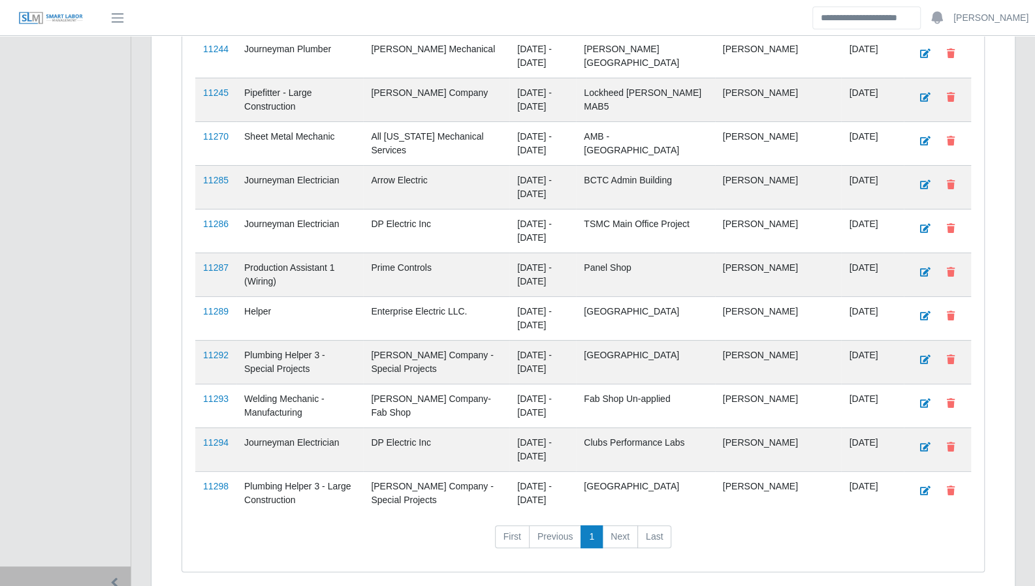
scroll to position [3105, 0]
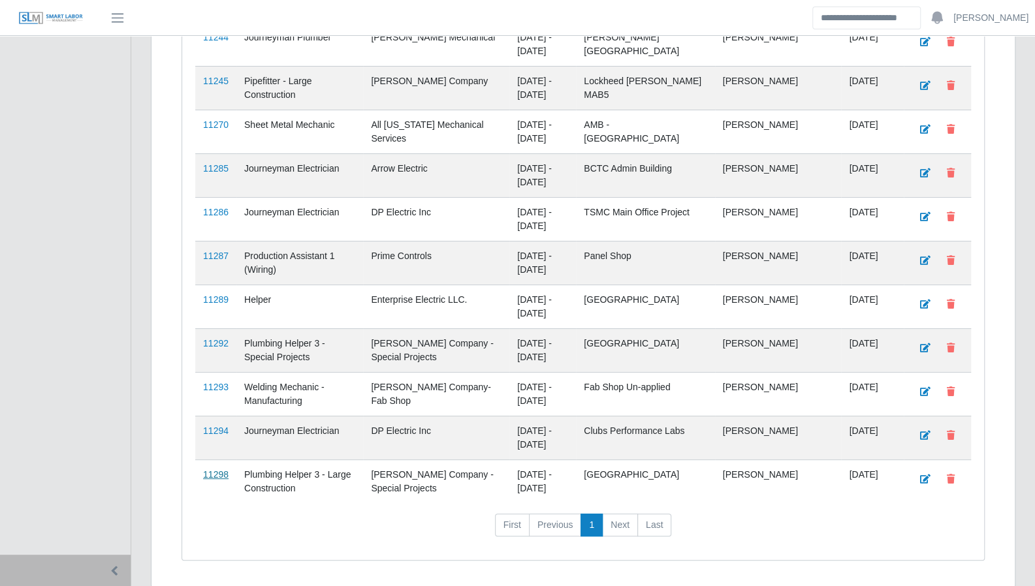
click at [219, 470] on link "11298" at bounding box center [215, 475] width 25 height 10
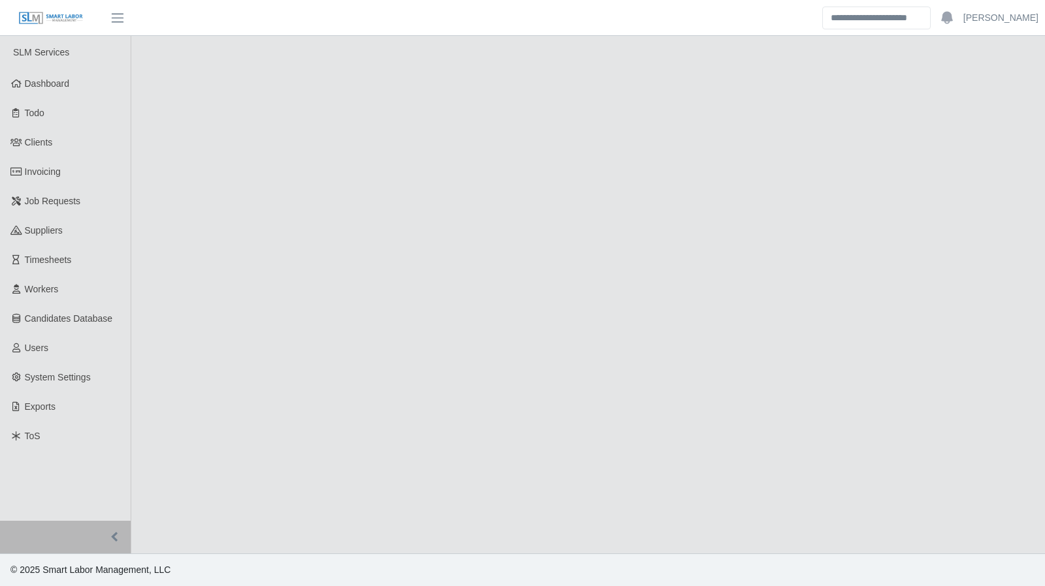
select select "****"
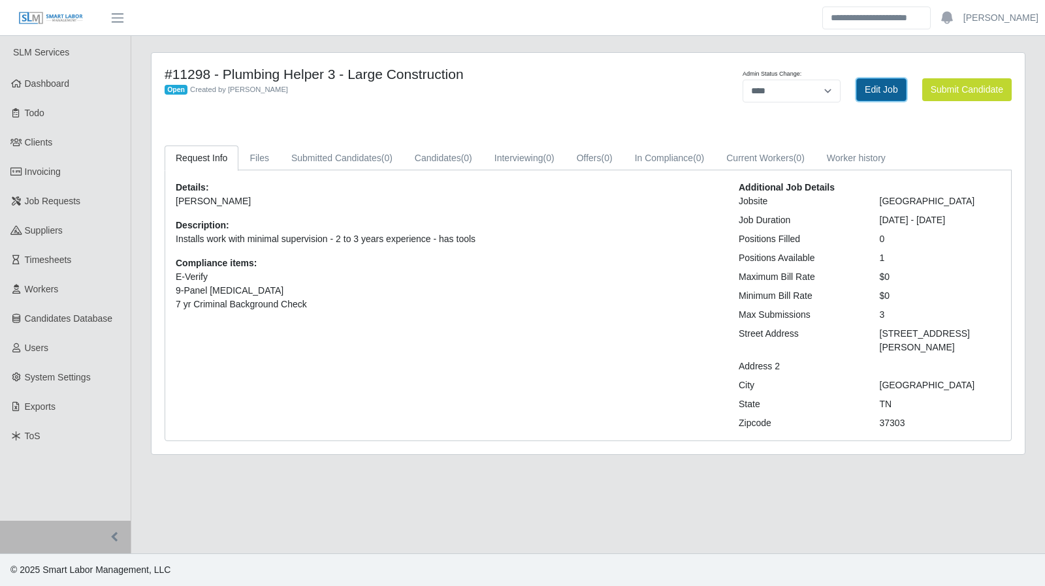
click at [874, 95] on link "Edit Job" at bounding box center [881, 89] width 50 height 23
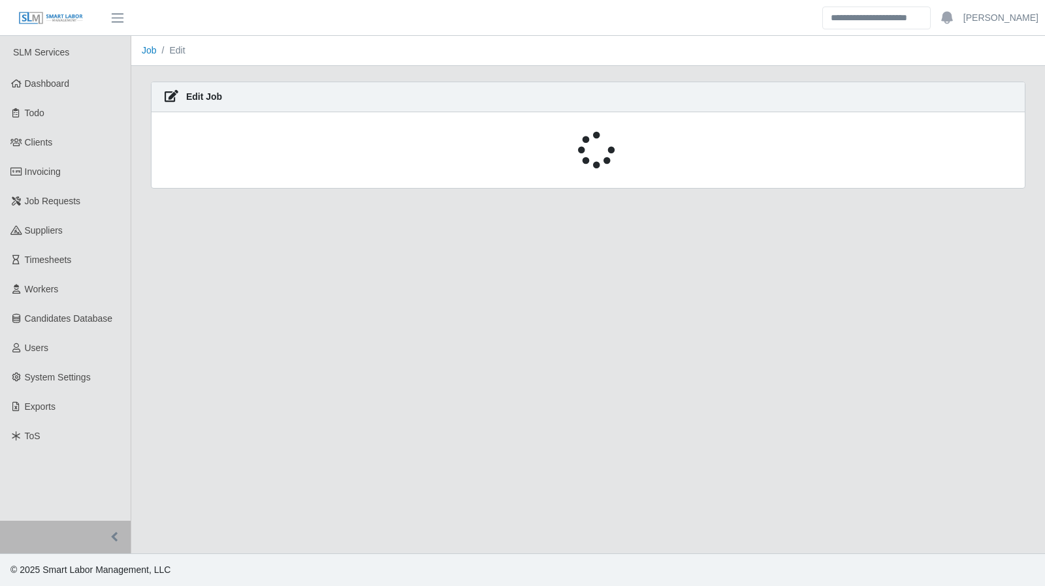
select select "****"
select select "***"
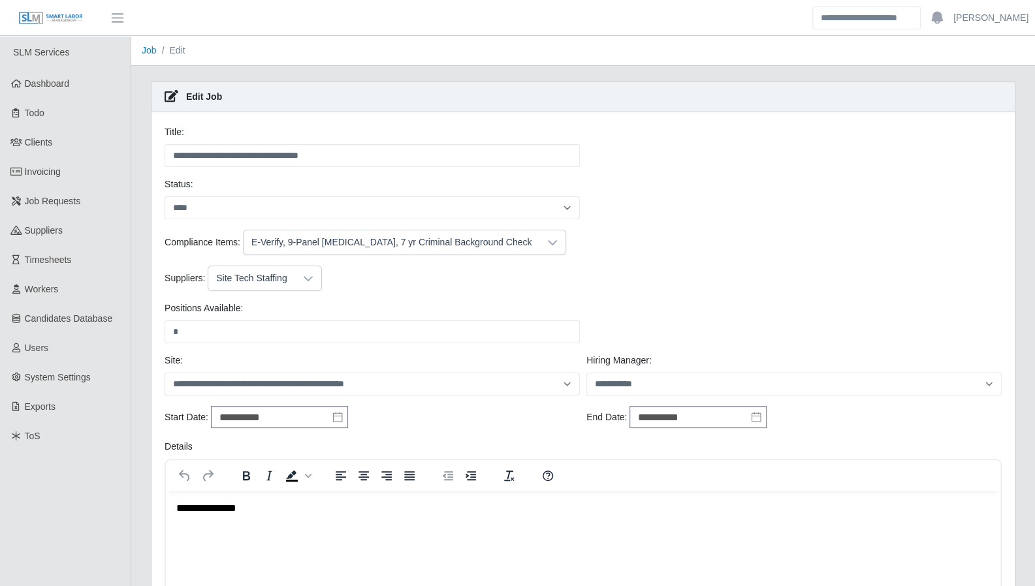
click at [306, 274] on icon at bounding box center [308, 279] width 10 height 10
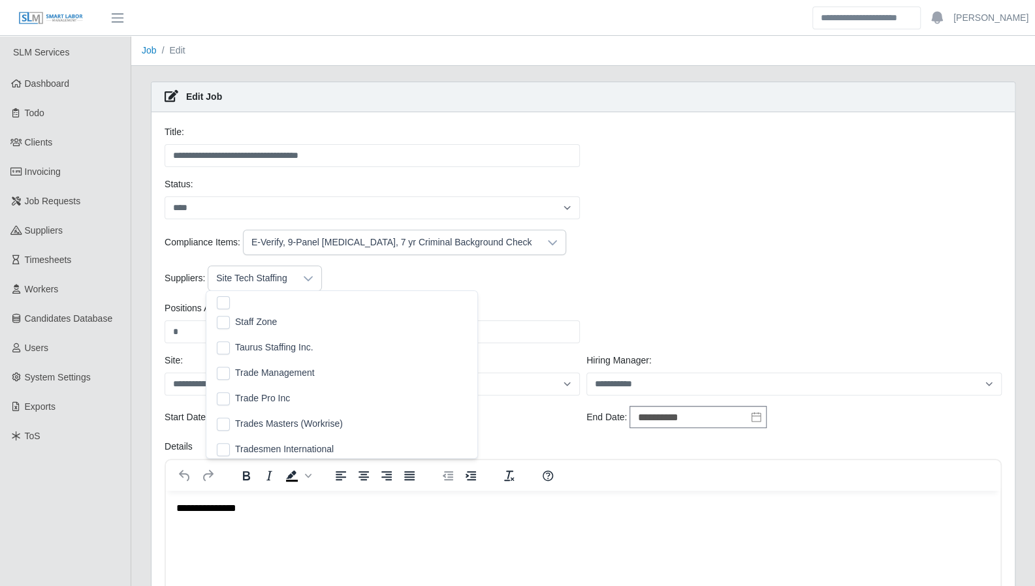
scroll to position [596, 0]
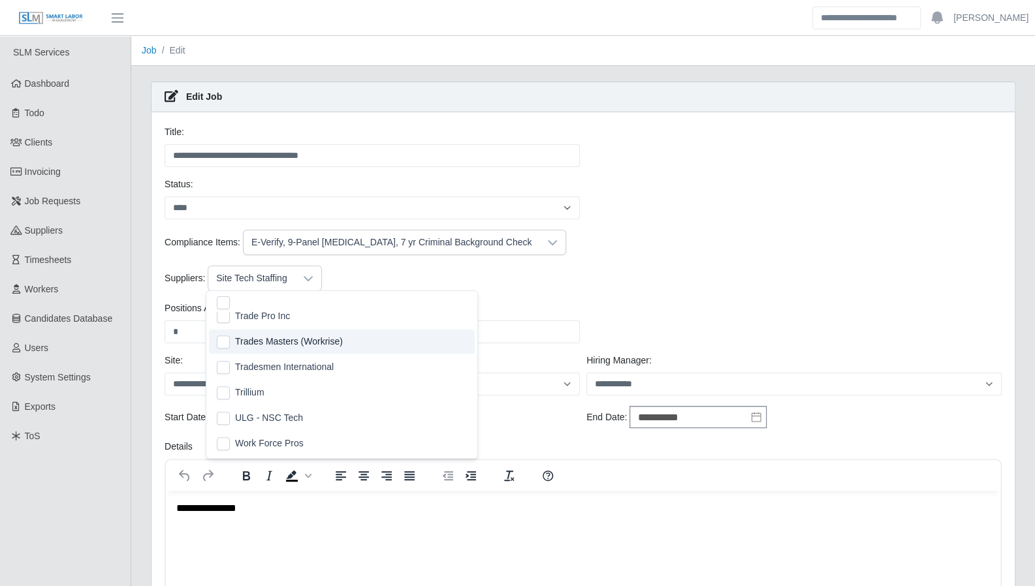
click at [713, 276] on div "Suppliers: Site Tech Staffing" at bounding box center [583, 278] width 844 height 25
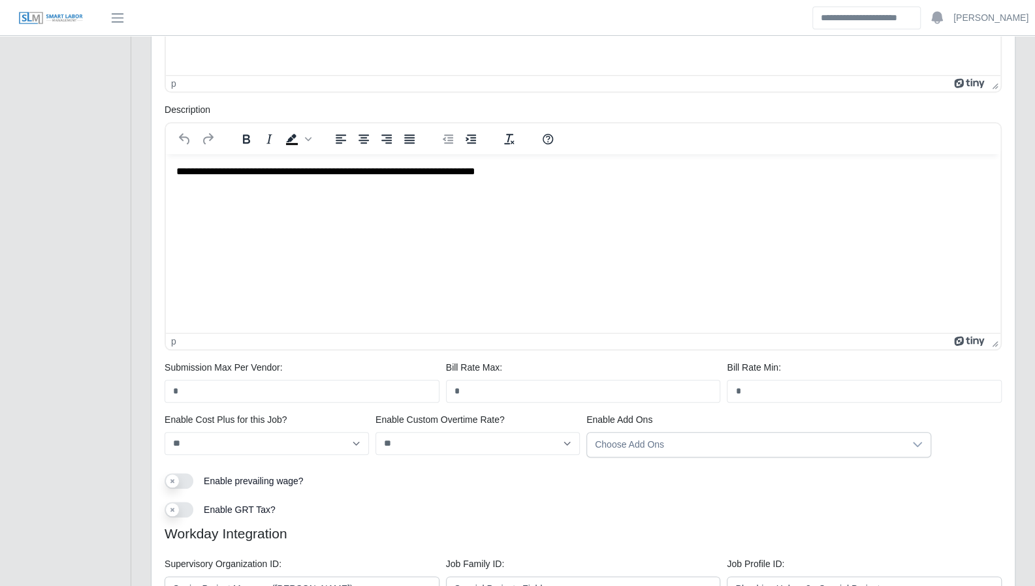
scroll to position [602, 0]
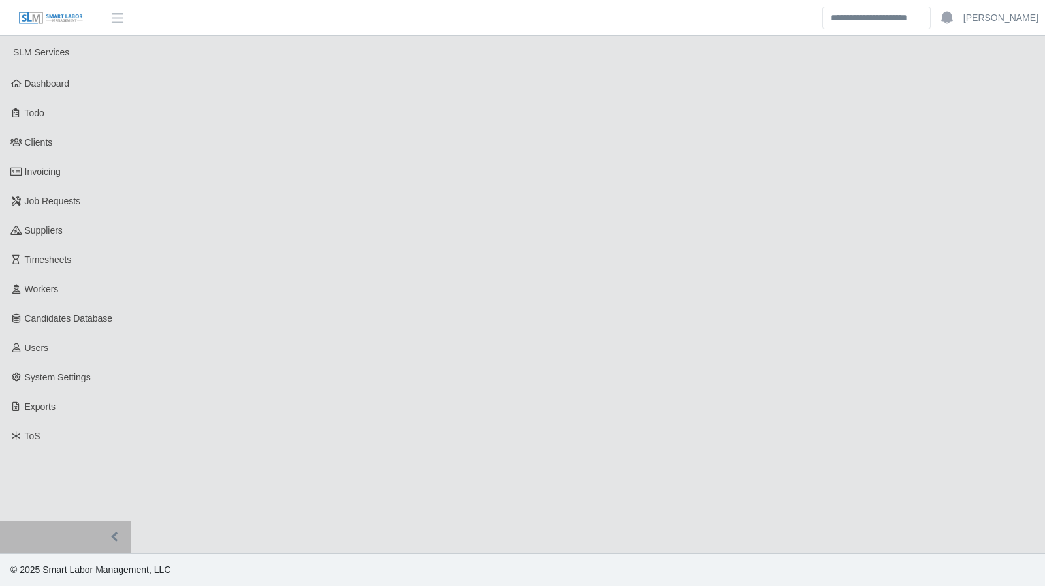
select select "****"
